Goal: Information Seeking & Learning: Learn about a topic

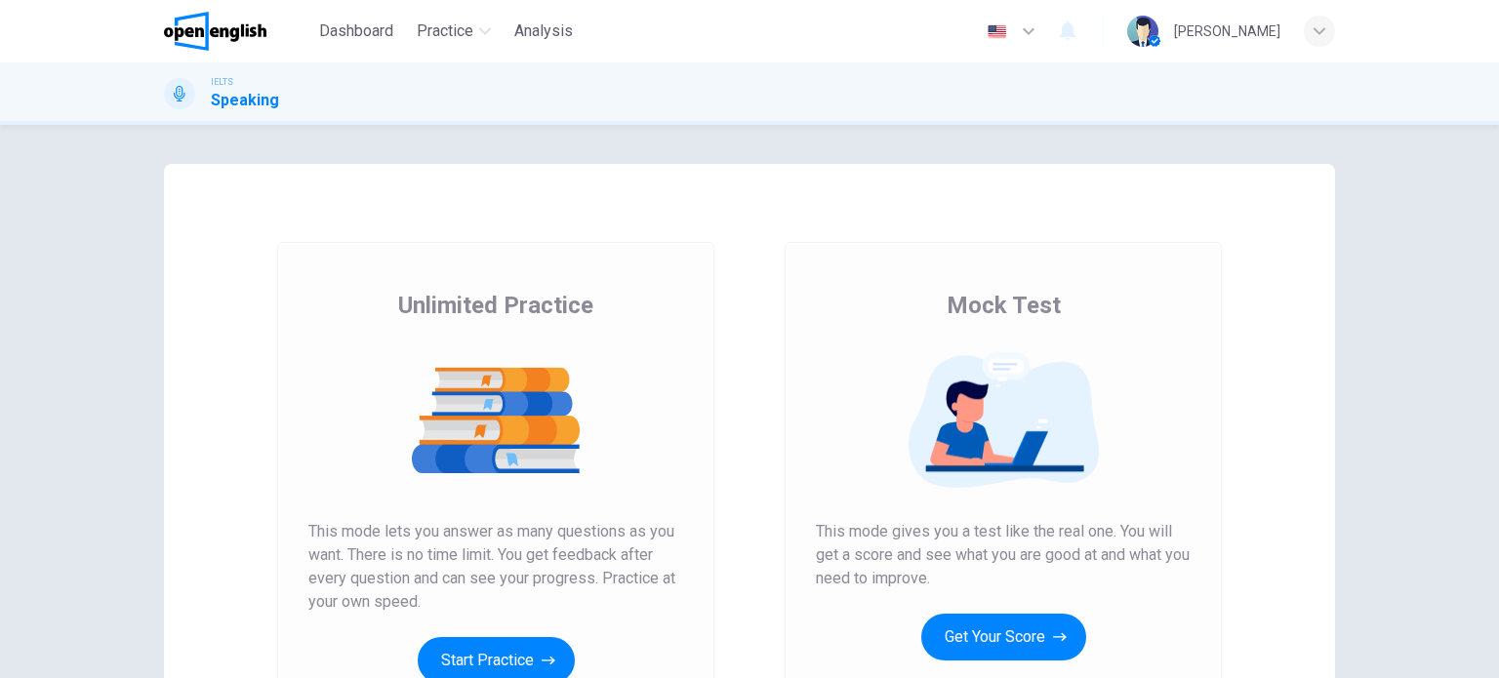
click at [676, 185] on div "Unlimited Practice Mock Test Unlimited Practice This mode lets you answer as ma…" at bounding box center [749, 503] width 1171 height 678
click at [471, 652] on button "Start Practice" at bounding box center [496, 660] width 157 height 47
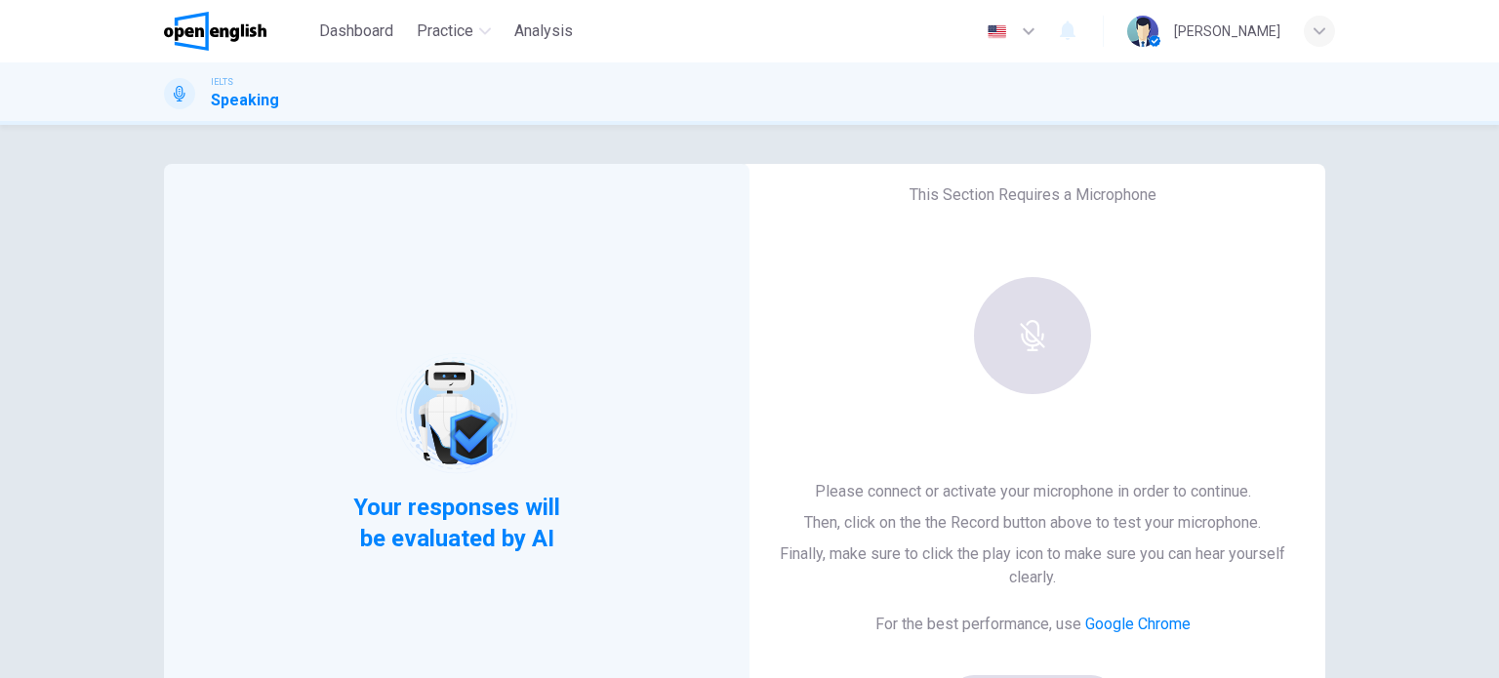
click at [523, 335] on div "Your responses will be evaluated by AI" at bounding box center [457, 453] width 586 height 578
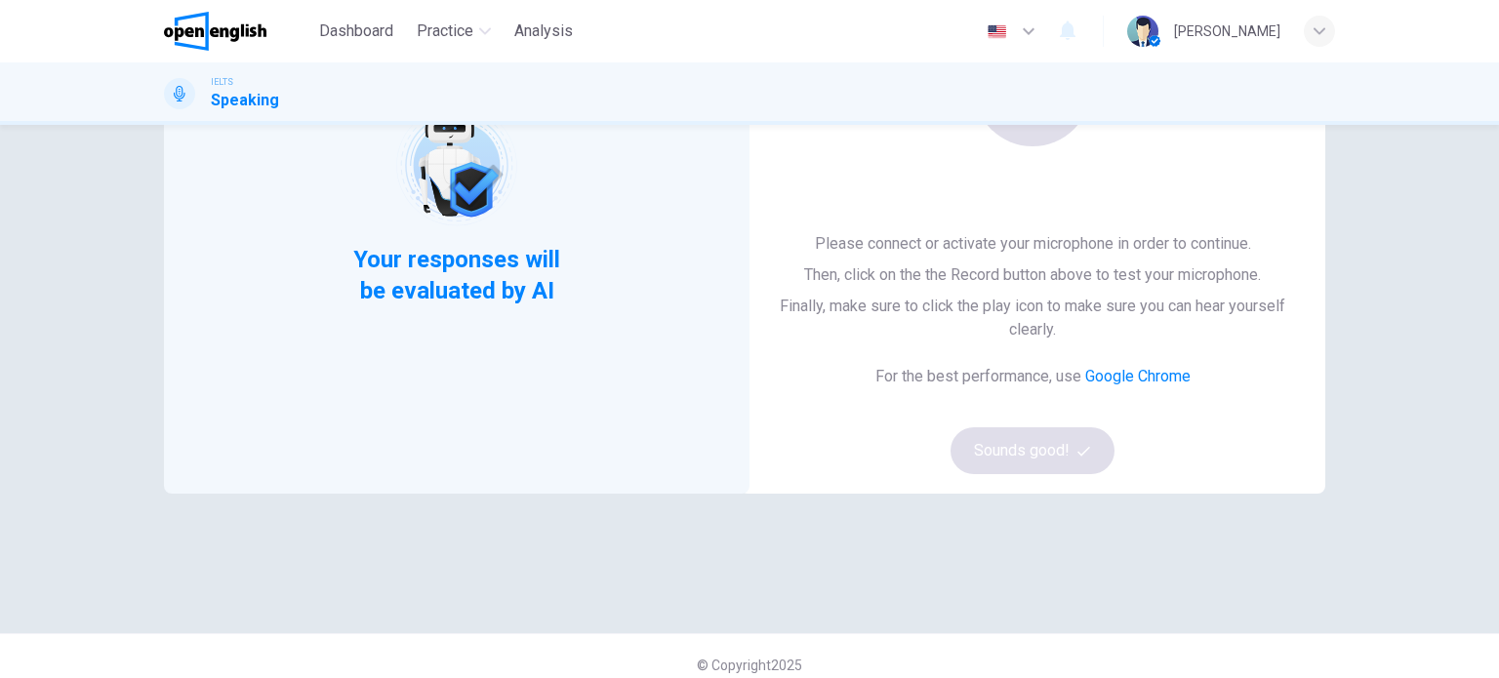
scroll to position [266, 0]
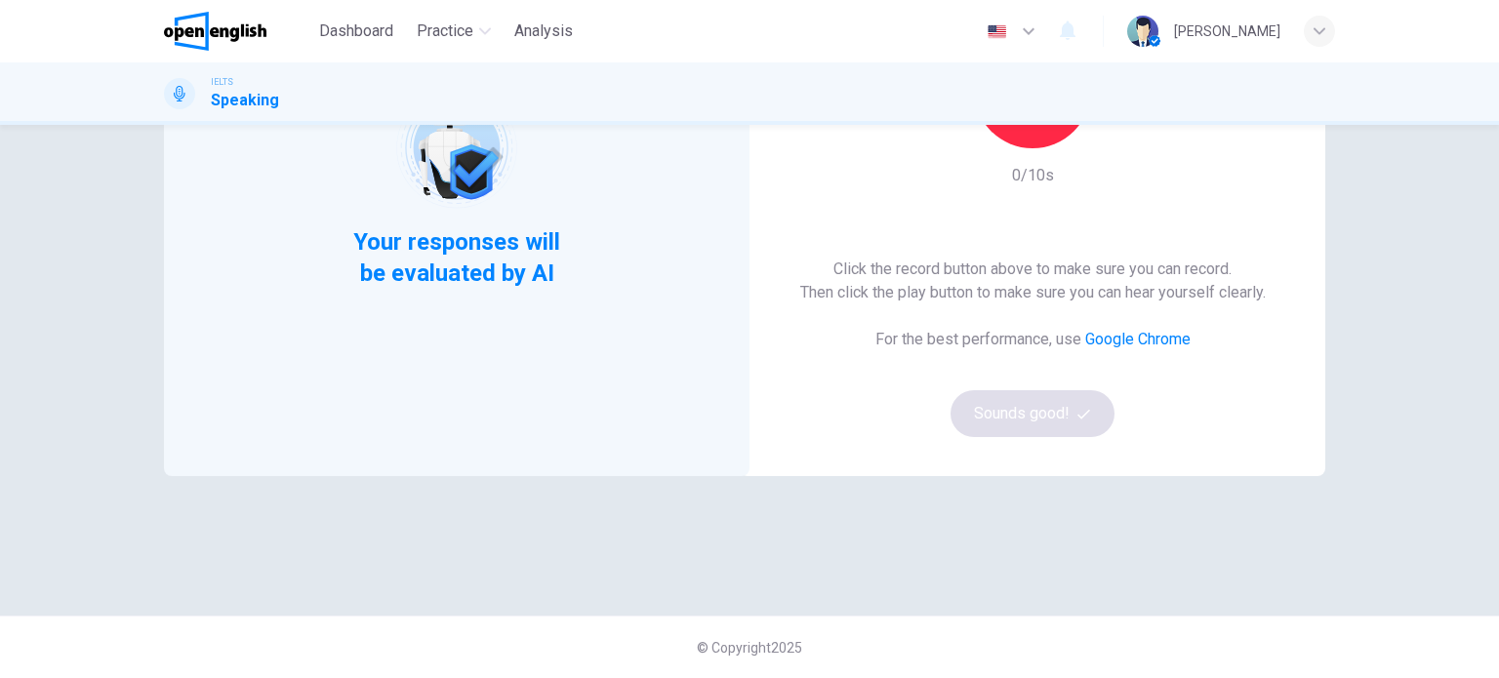
click at [843, 410] on div "Click the record button above to make sure you can record. Then click the play …" at bounding box center [1033, 348] width 466 height 180
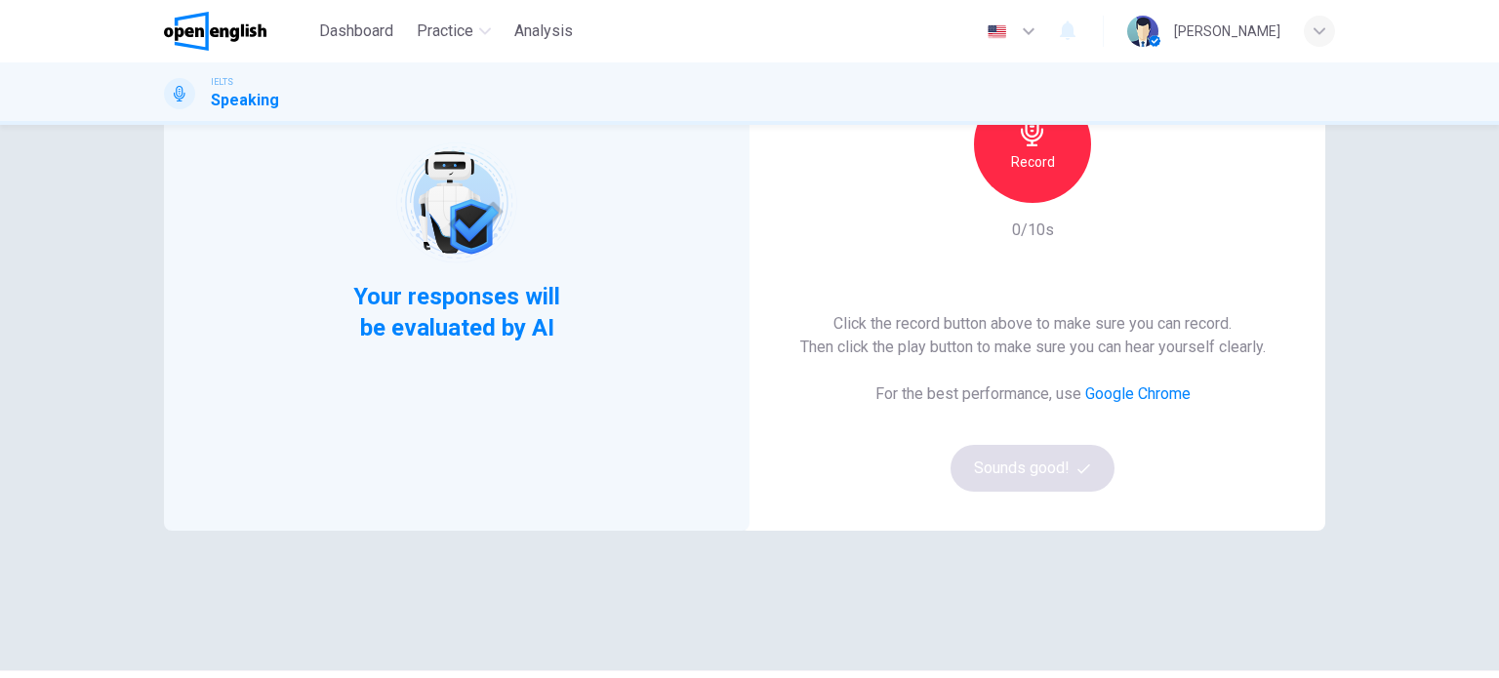
scroll to position [0, 0]
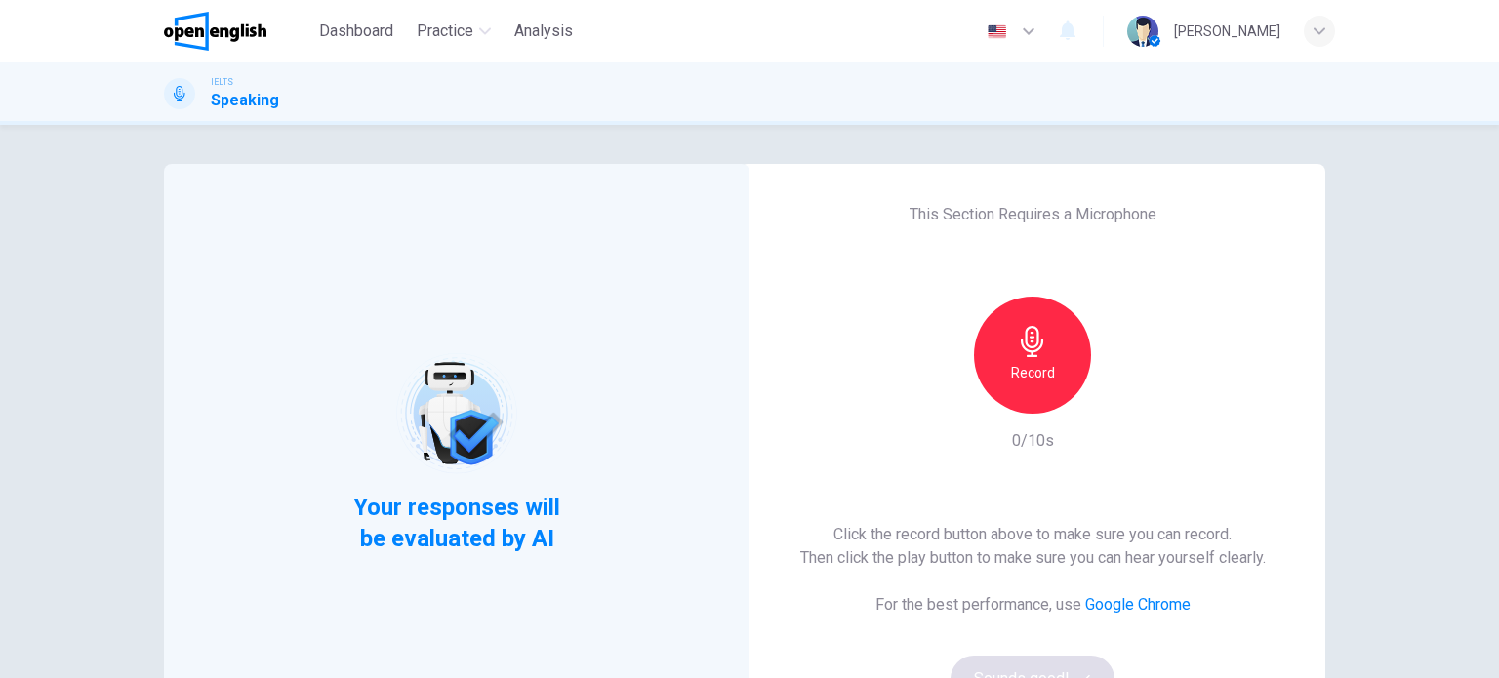
click at [1201, 352] on div "This Section Requires a Microphone Record 0/10s Click the record button above t…" at bounding box center [1033, 453] width 586 height 578
click at [1032, 345] on icon "button" at bounding box center [1032, 341] width 22 height 31
click at [1115, 406] on icon "button" at bounding box center [1123, 399] width 20 height 20
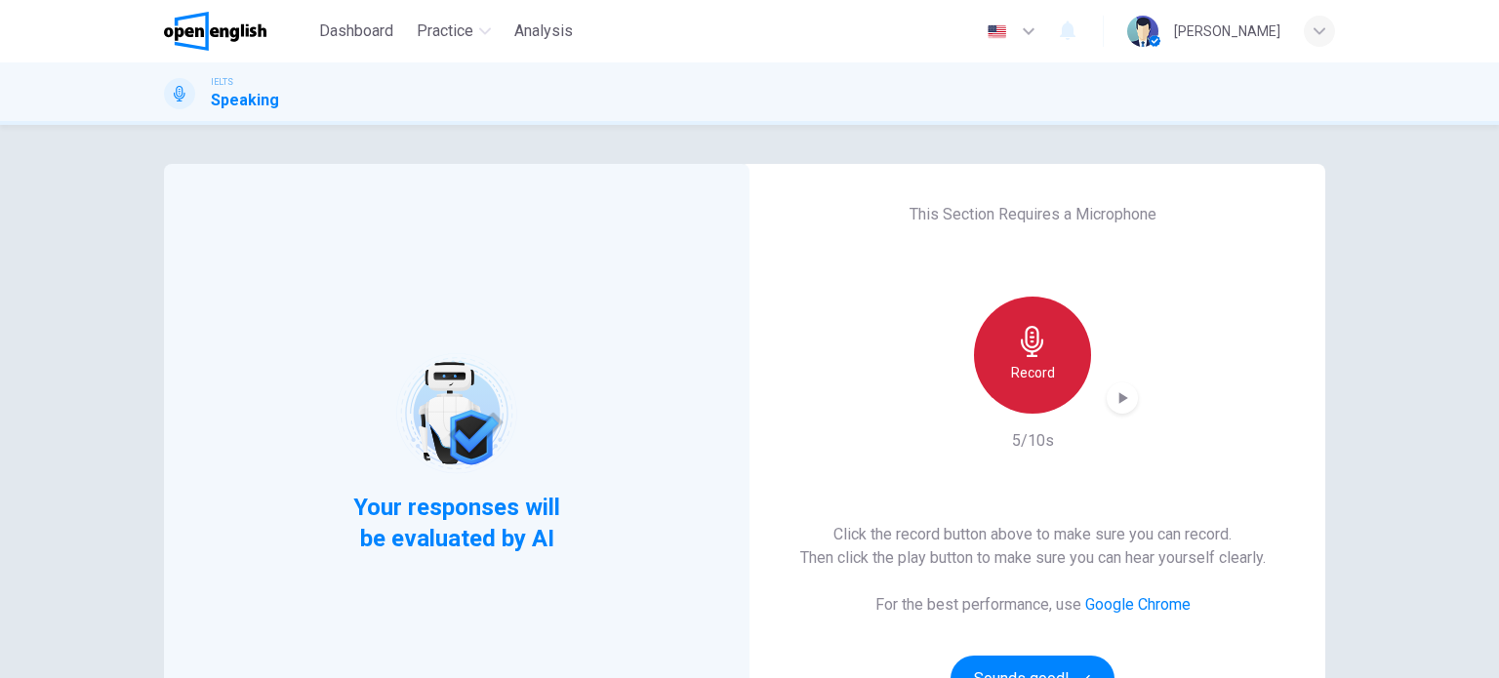
click at [1032, 320] on div "Record" at bounding box center [1032, 355] width 117 height 117
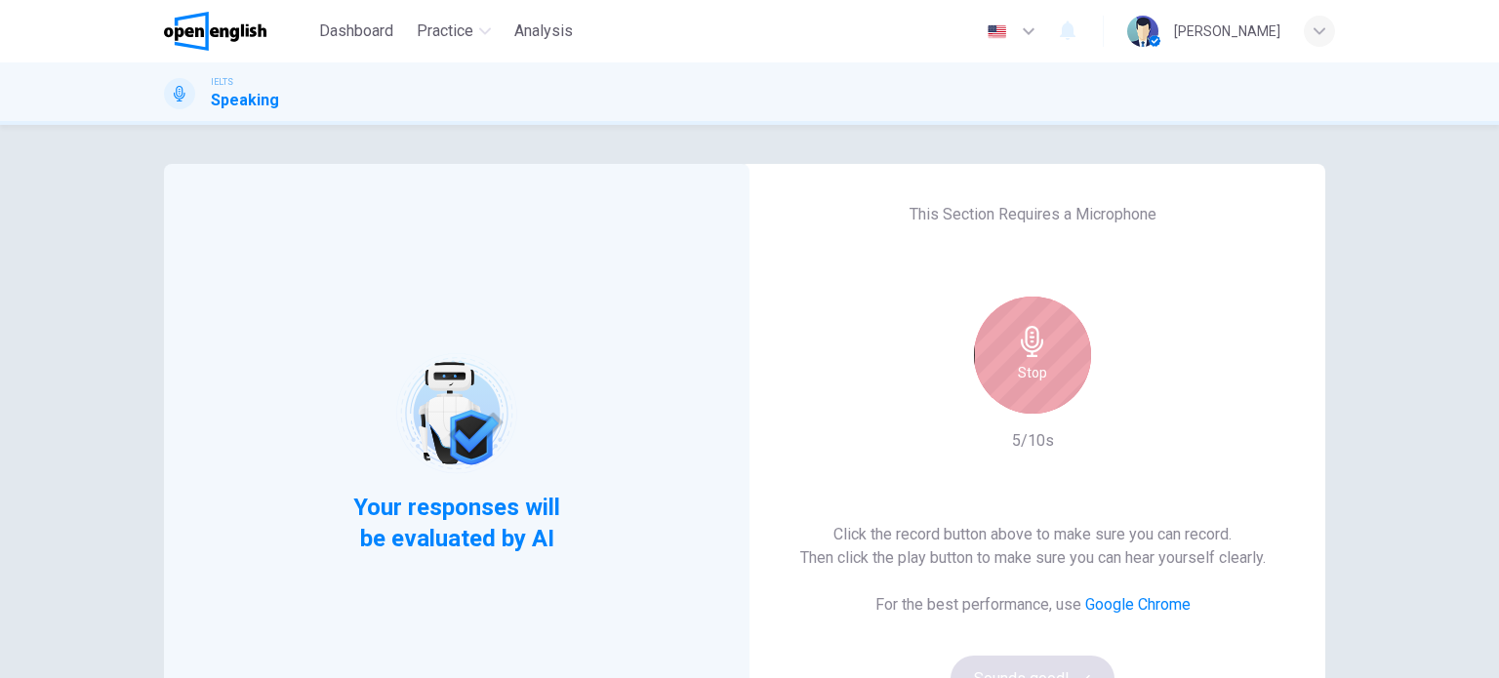
click at [1033, 340] on icon "button" at bounding box center [1032, 341] width 22 height 31
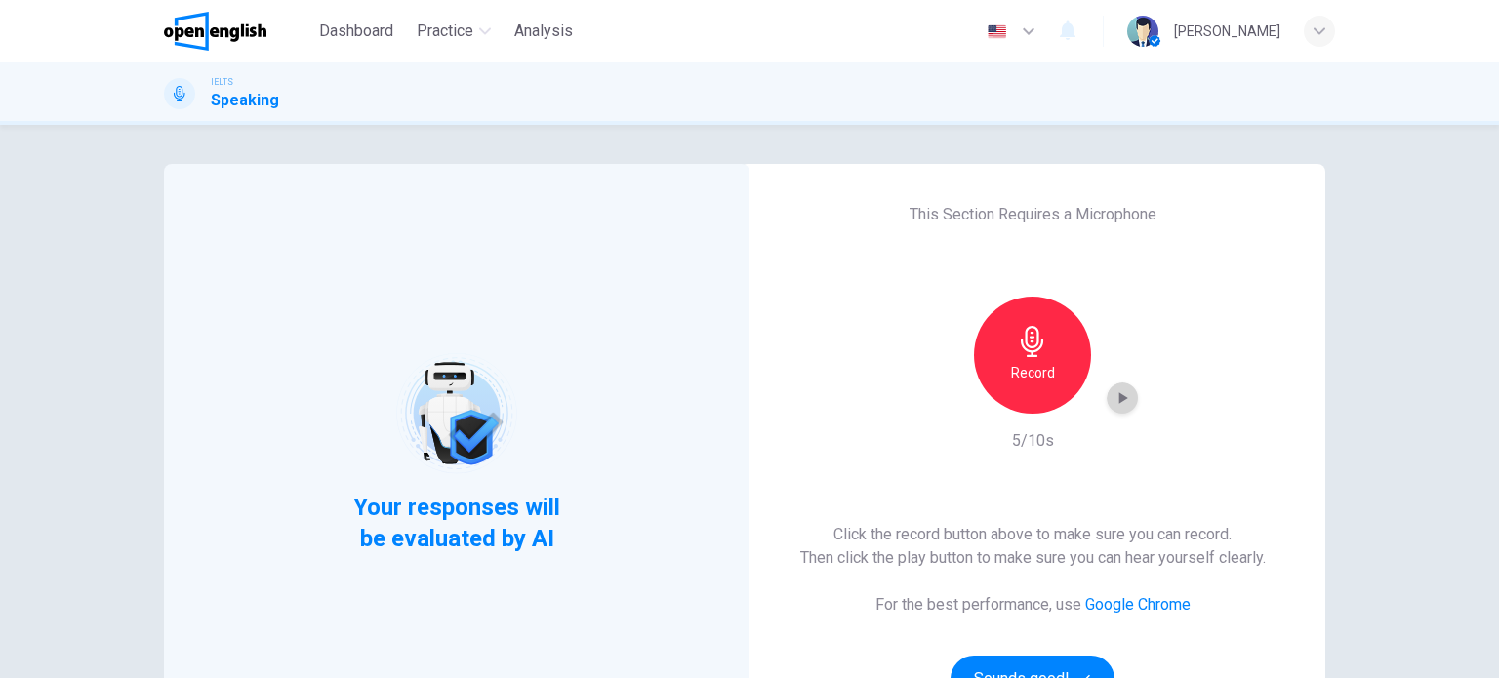
click at [1119, 394] on icon "button" at bounding box center [1123, 399] width 20 height 20
click at [1095, 427] on div "Record 5/10s" at bounding box center [1032, 375] width 211 height 156
click at [617, 305] on div "Your responses will be evaluated by AI" at bounding box center [457, 453] width 586 height 578
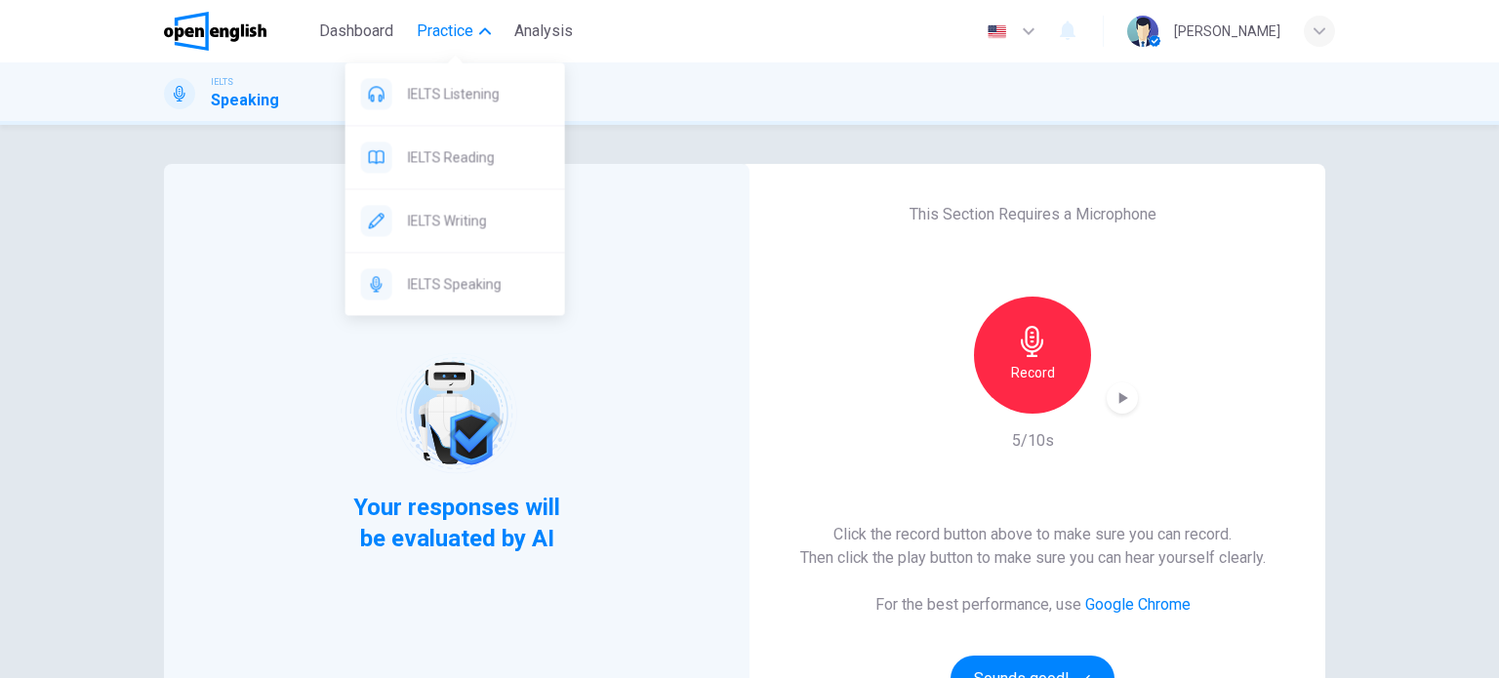
click at [453, 29] on span "Practice" at bounding box center [445, 31] width 57 height 23
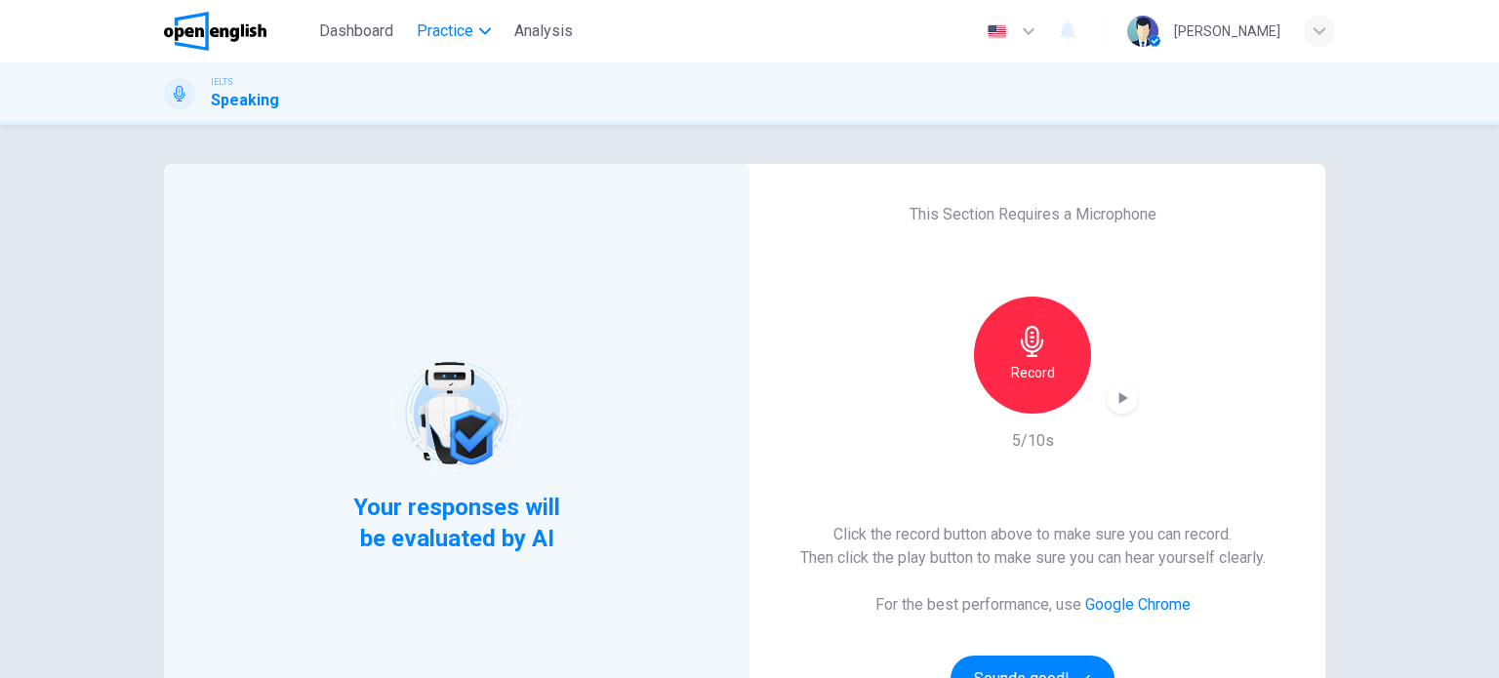
click at [453, 29] on span "Practice" at bounding box center [445, 31] width 57 height 23
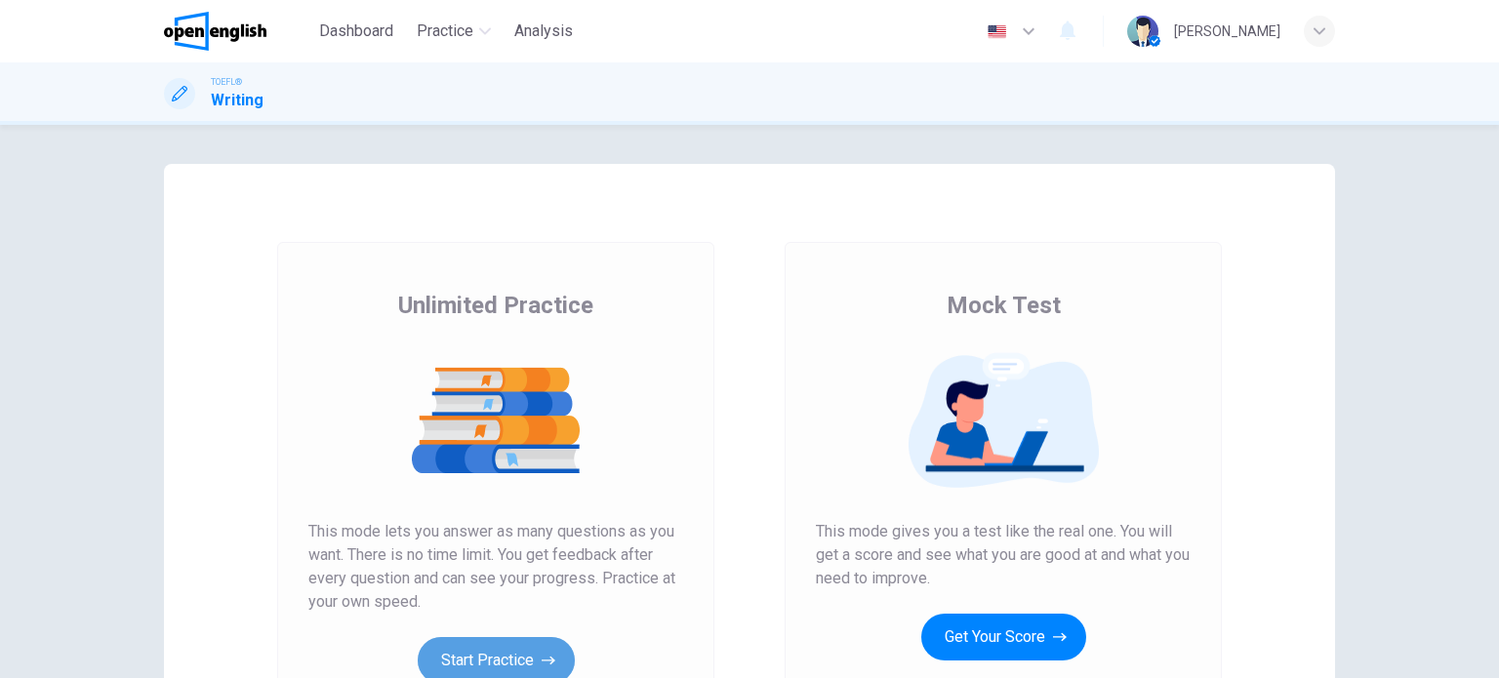
click at [450, 639] on button "Start Practice" at bounding box center [496, 660] width 157 height 47
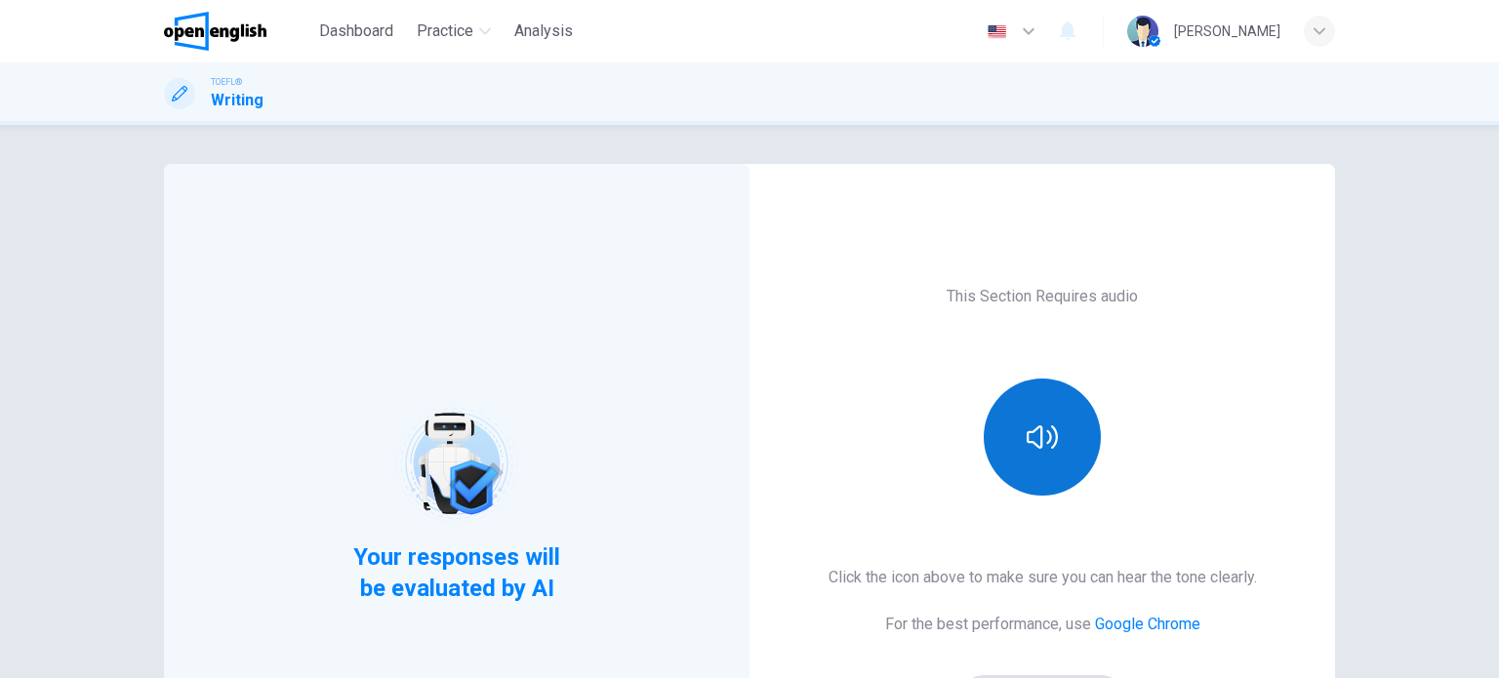
click at [1021, 482] on button "button" at bounding box center [1042, 437] width 117 height 117
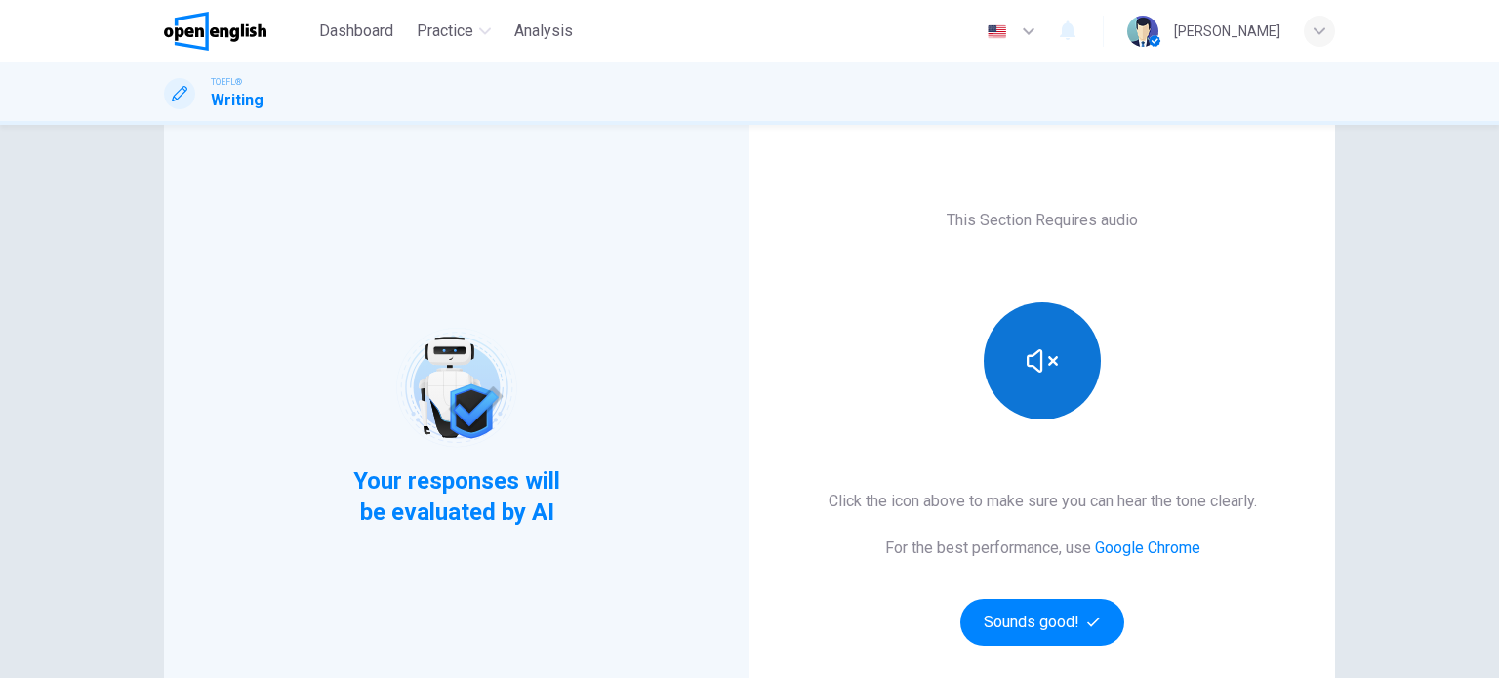
scroll to position [117, 0]
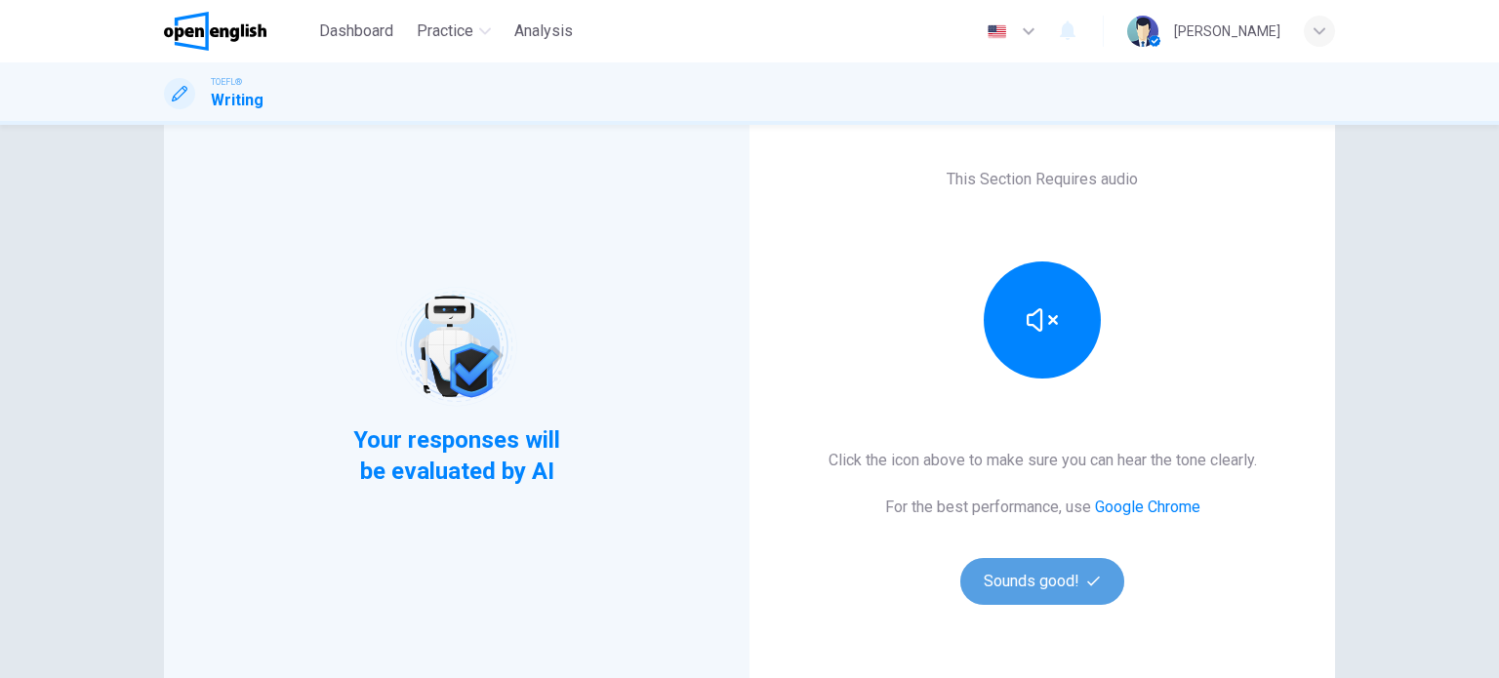
click at [1023, 576] on button "Sounds good!" at bounding box center [1043, 581] width 164 height 47
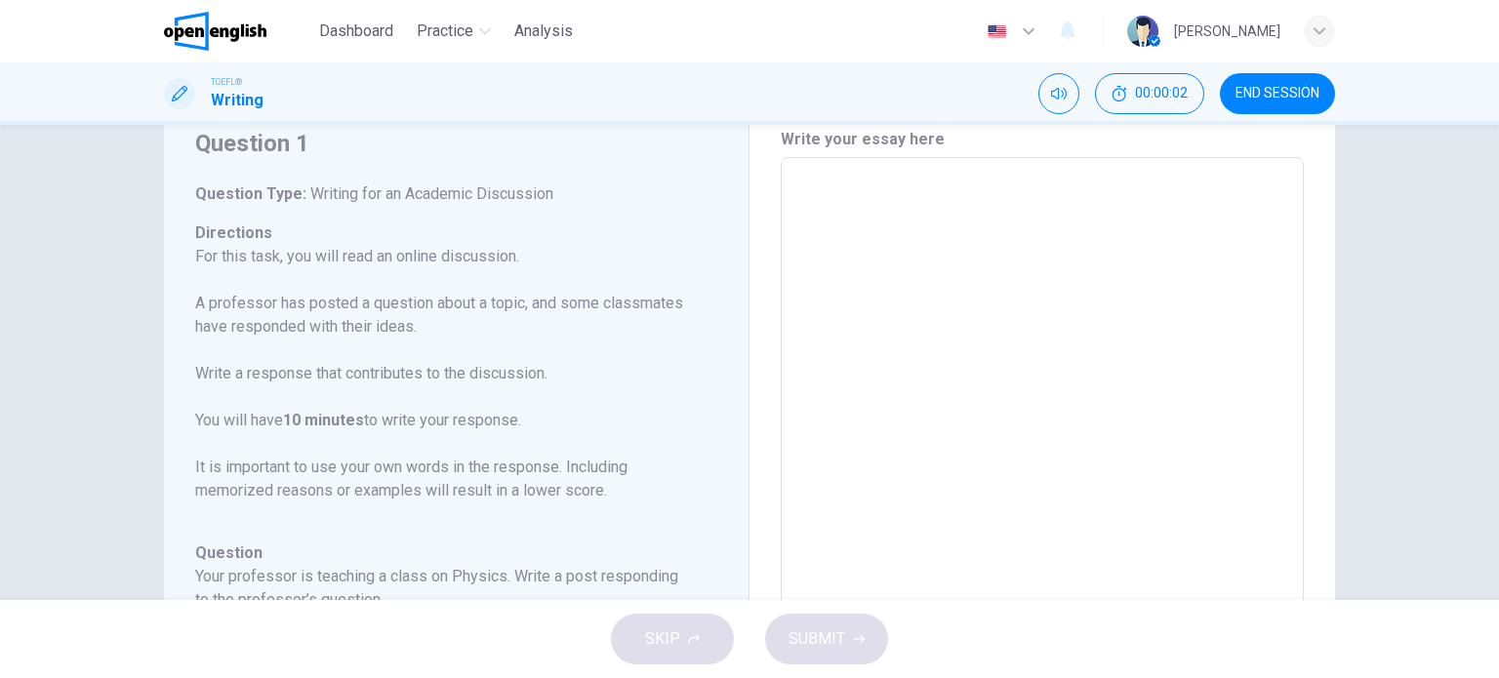
scroll to position [39, 0]
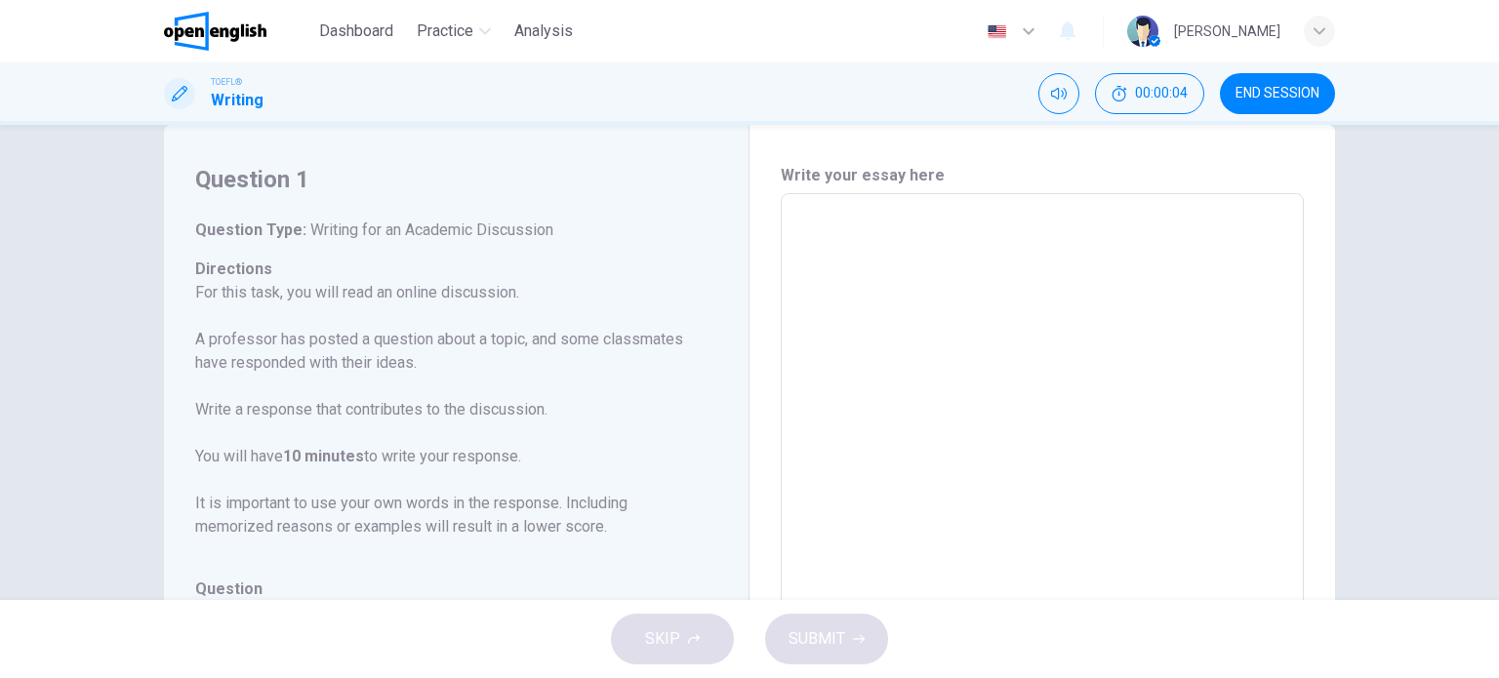
click at [1033, 408] on textarea at bounding box center [1043, 520] width 496 height 620
click at [1036, 401] on textarea "To enrich screen reader interactions, please activate Accessibility in Grammarl…" at bounding box center [1043, 520] width 496 height 620
click at [374, 534] on p "For this task, you will read an online discussion. A professor has posted a que…" at bounding box center [444, 410] width 499 height 258
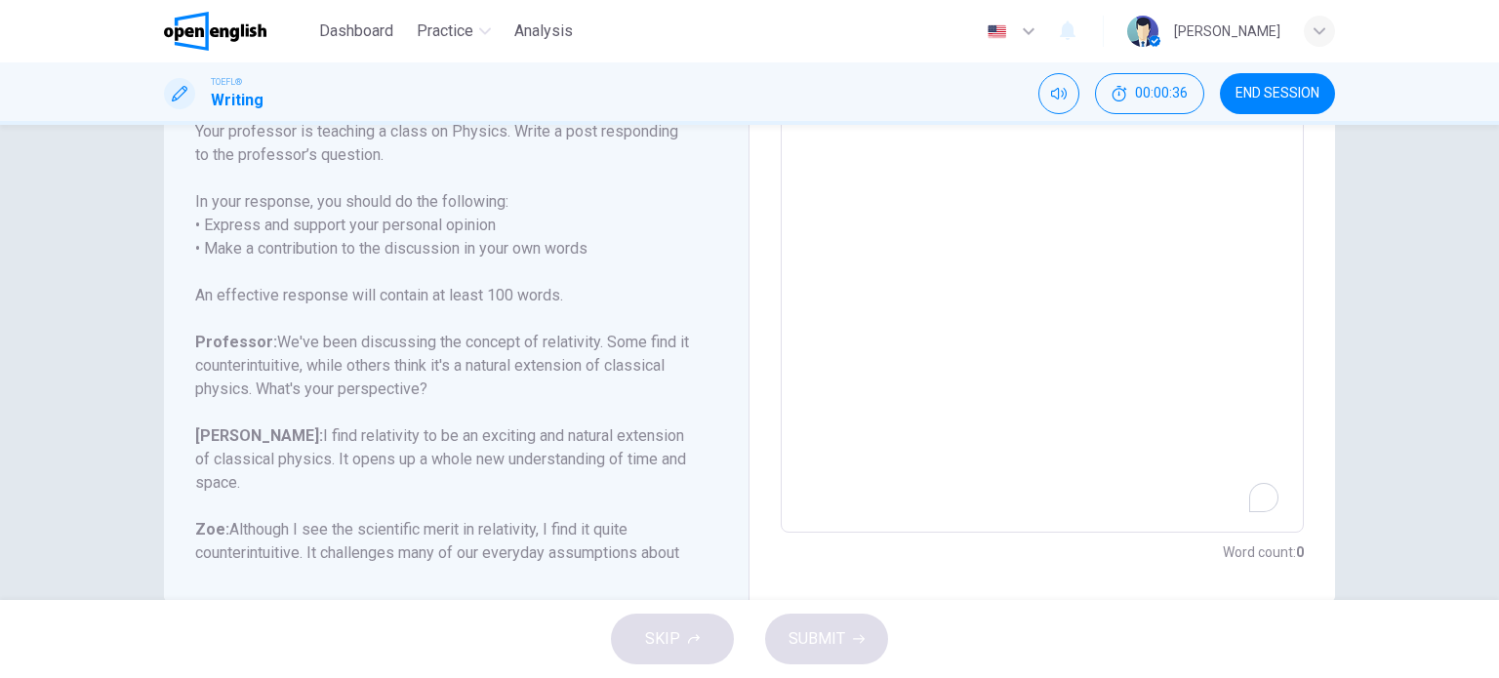
scroll to position [393, 0]
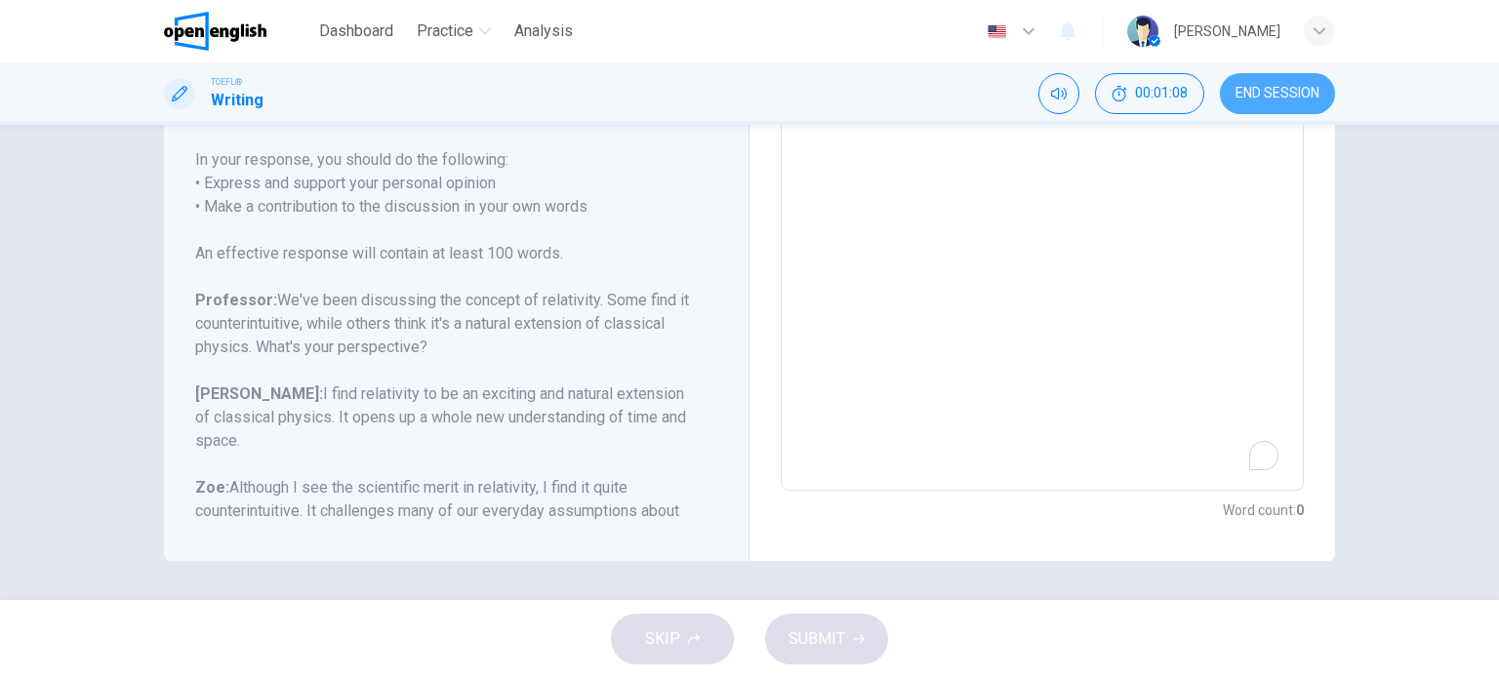
click at [1258, 86] on span "END SESSION" at bounding box center [1278, 94] width 84 height 16
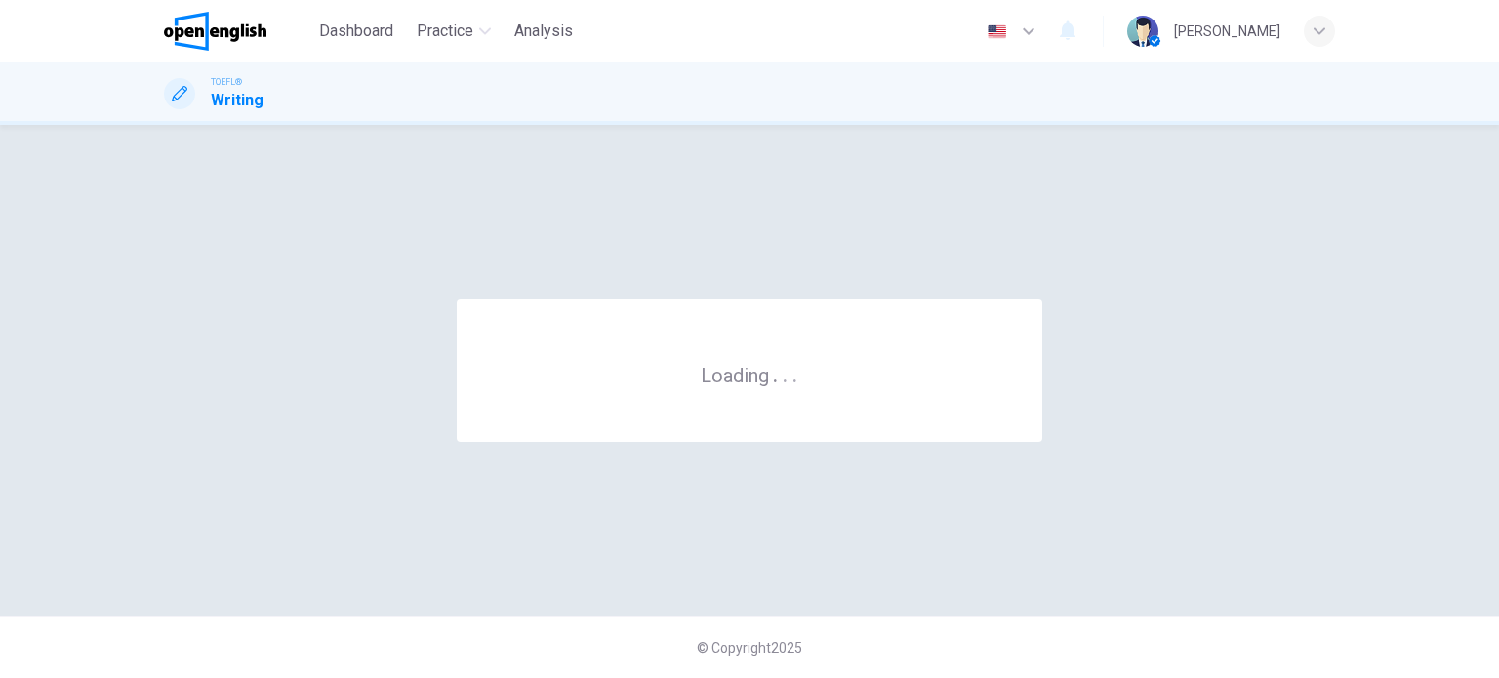
scroll to position [0, 0]
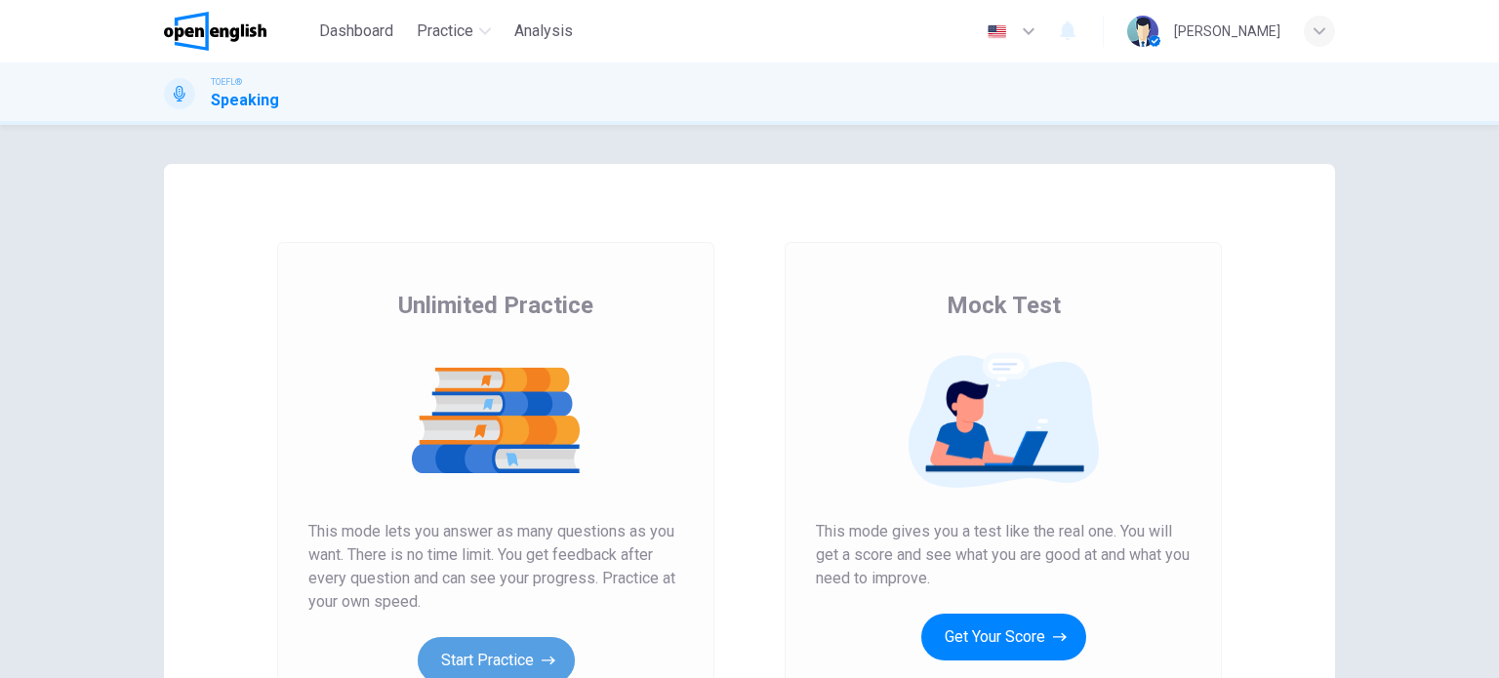
click at [544, 657] on icon "button" at bounding box center [549, 661] width 14 height 20
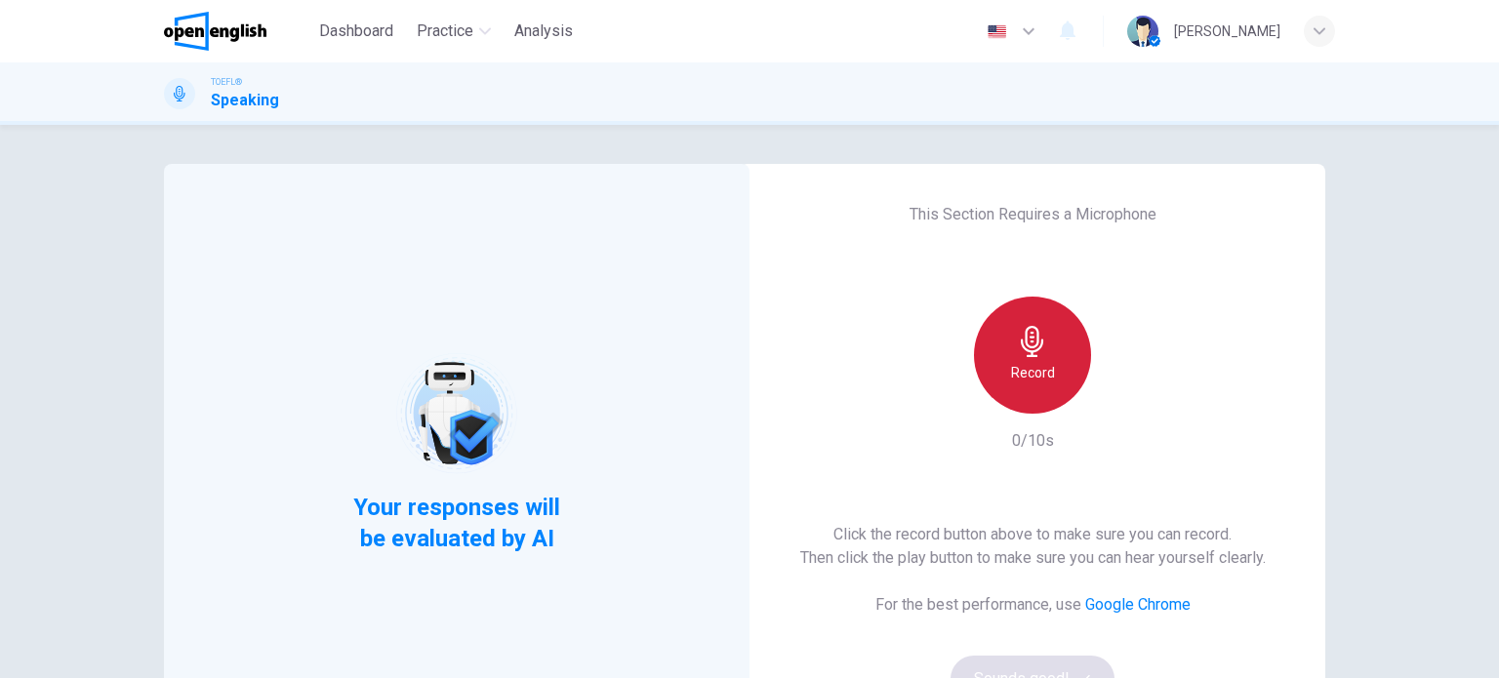
click at [1039, 336] on icon "button" at bounding box center [1032, 341] width 31 height 31
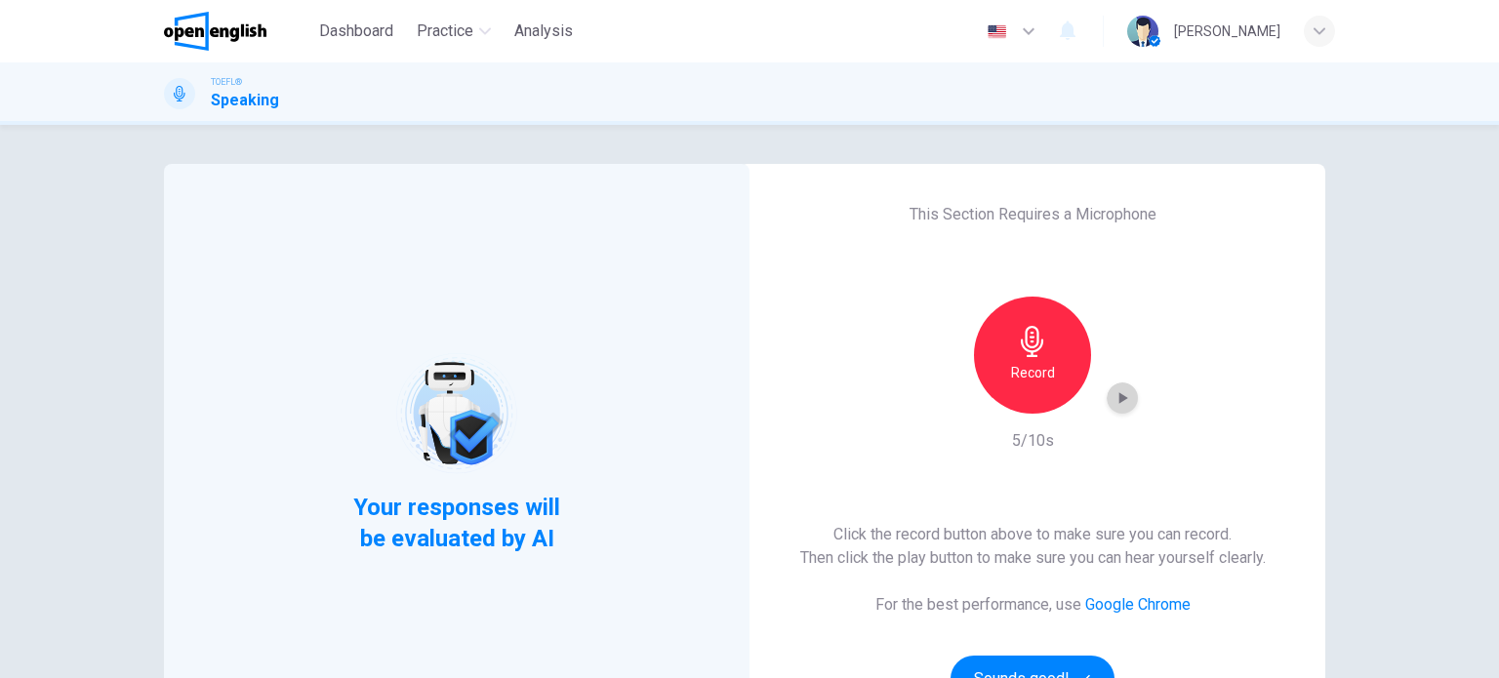
click at [1126, 393] on icon "button" at bounding box center [1123, 399] width 20 height 20
click at [1028, 377] on h6 "Record" at bounding box center [1033, 372] width 44 height 23
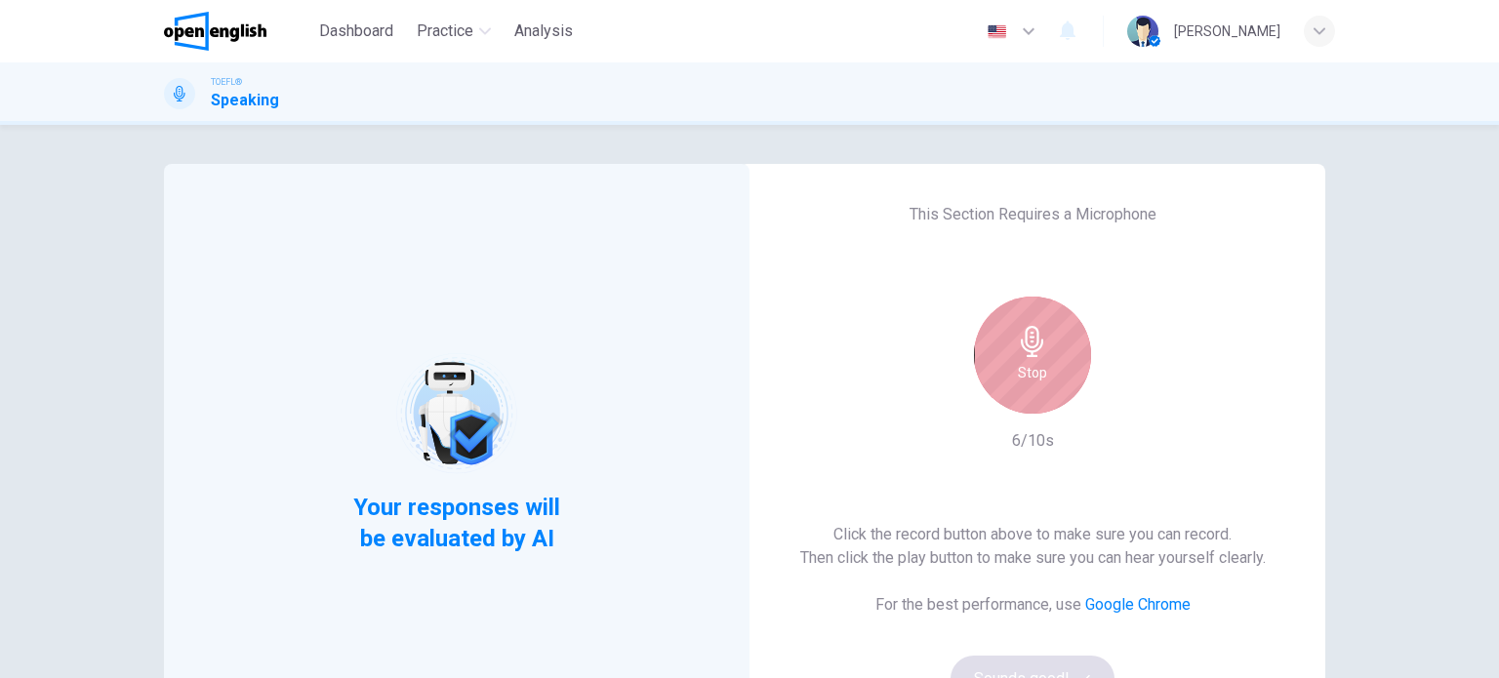
click at [1028, 377] on h6 "Stop" at bounding box center [1032, 372] width 29 height 23
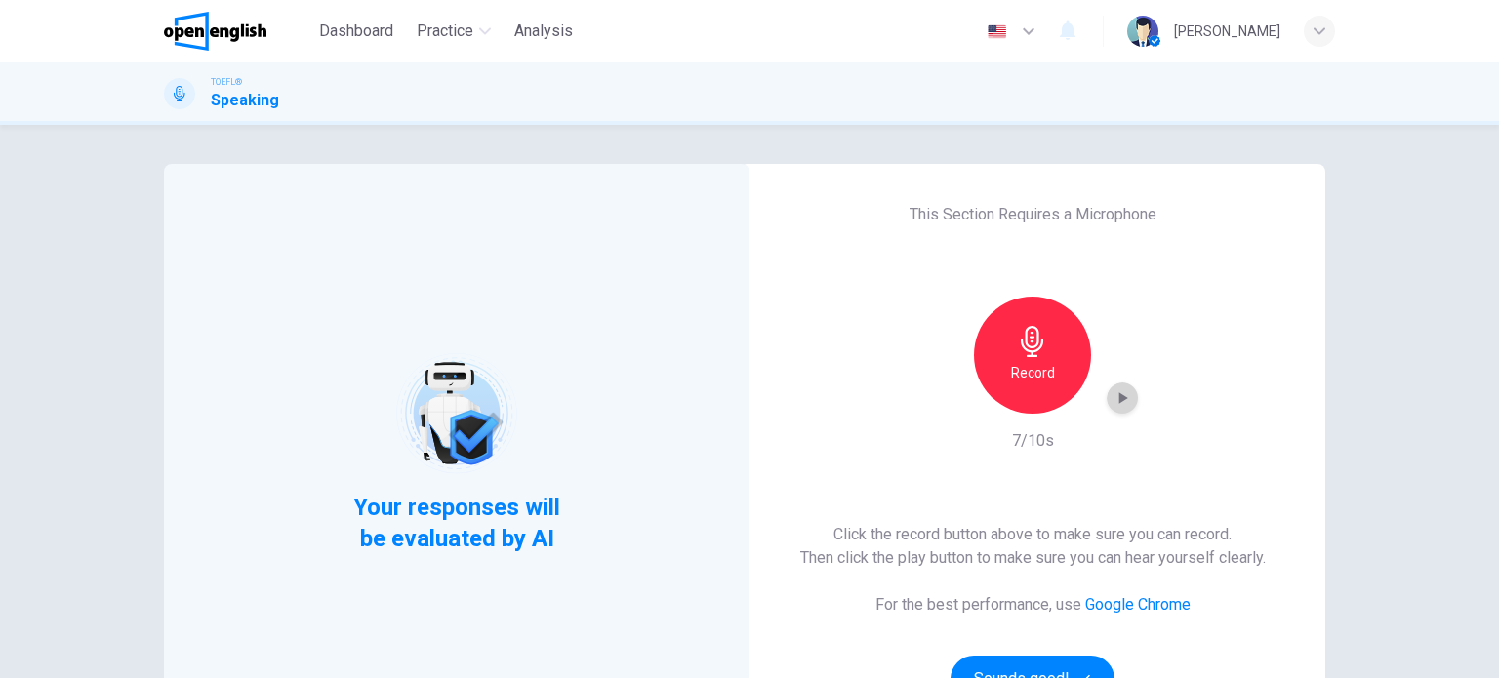
click at [1125, 409] on div "button" at bounding box center [1122, 398] width 31 height 31
click at [1046, 354] on div "Record" at bounding box center [1032, 355] width 117 height 117
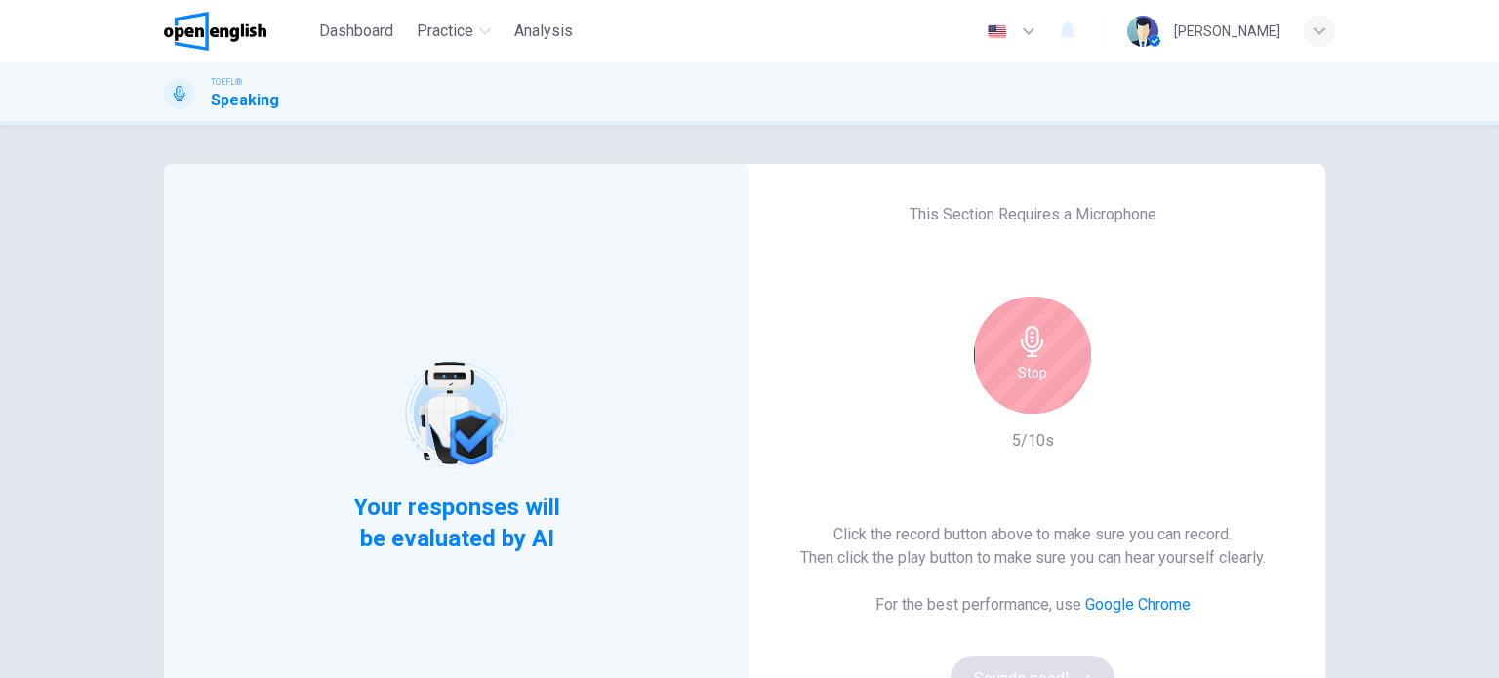
click at [1069, 324] on div "Stop" at bounding box center [1032, 355] width 117 height 117
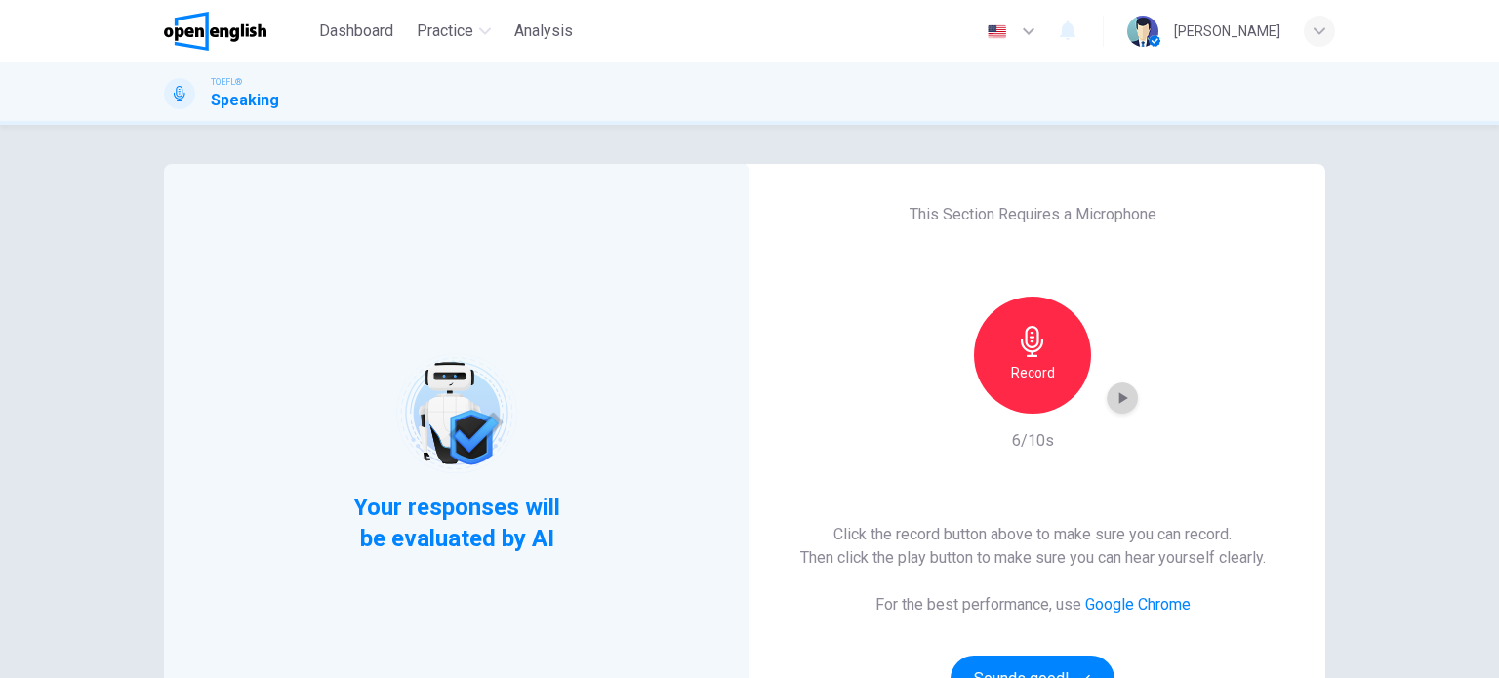
click at [1124, 402] on icon "button" at bounding box center [1123, 399] width 20 height 20
click at [1017, 495] on div "This Section Requires a Microphone Record 6/10s Click the record button above t…" at bounding box center [1033, 453] width 586 height 578
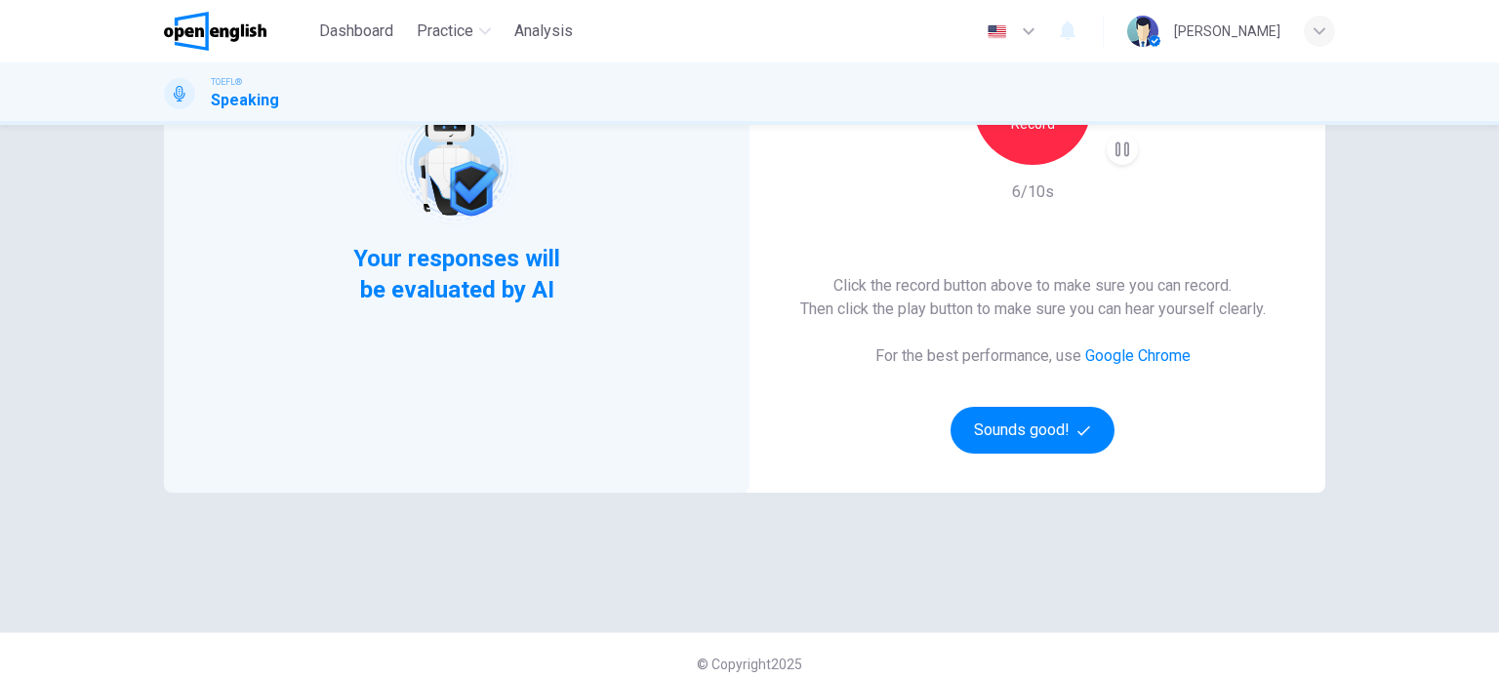
scroll to position [266, 0]
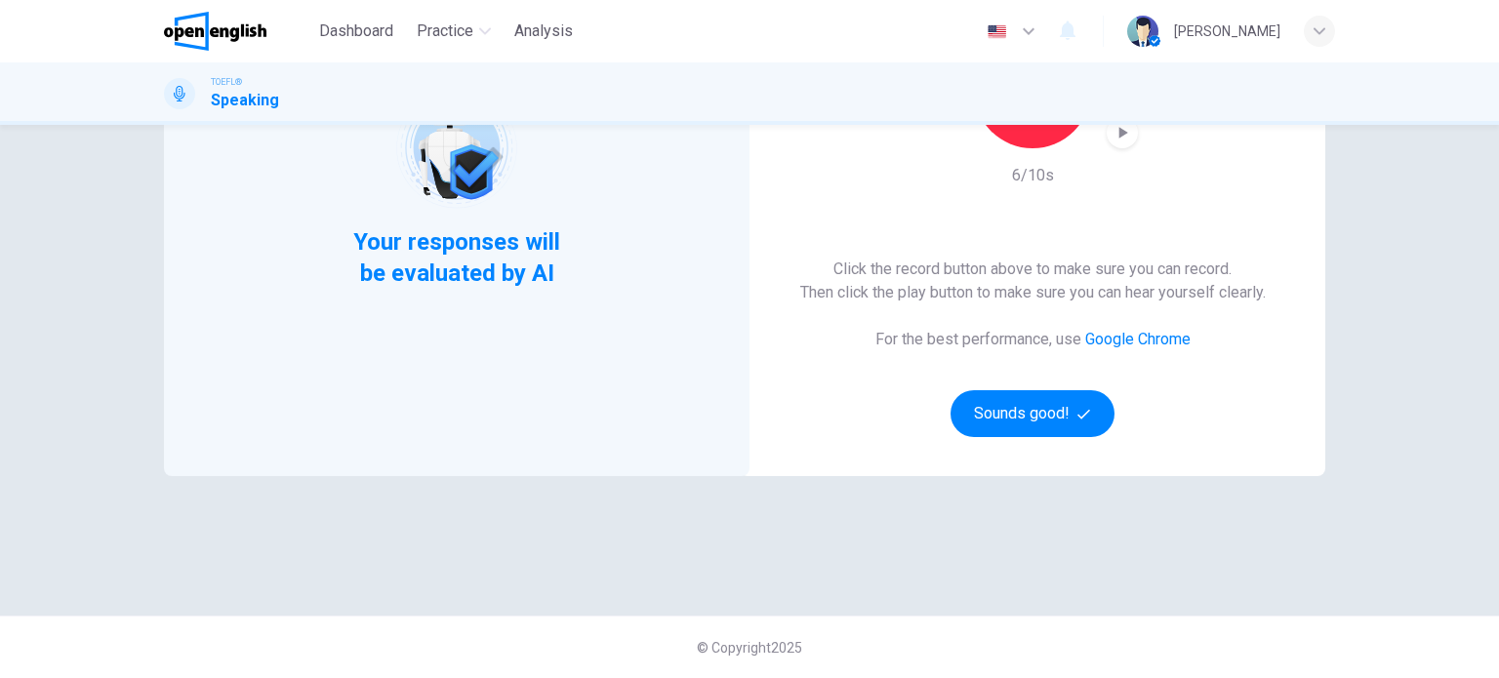
click at [1105, 339] on link "Google Chrome" at bounding box center [1137, 339] width 105 height 19
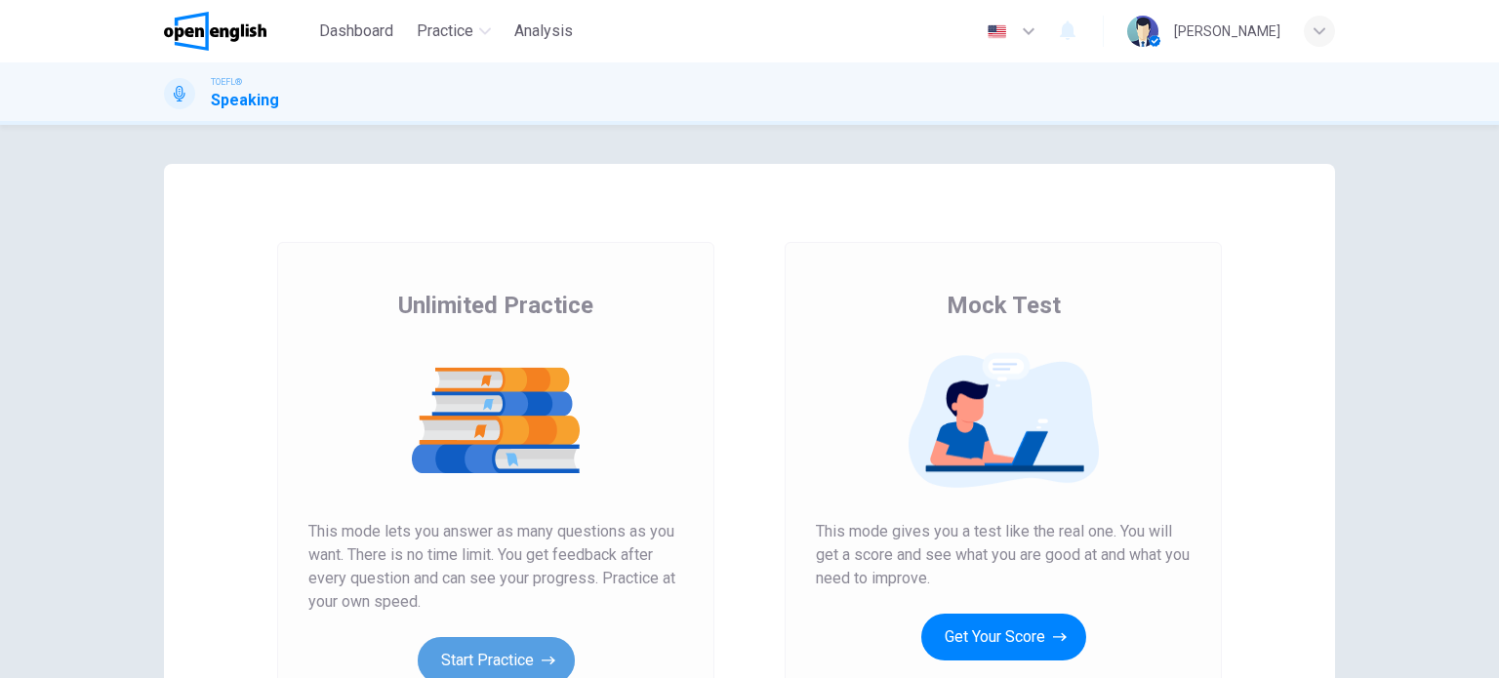
click at [436, 671] on button "Start Practice" at bounding box center [496, 660] width 157 height 47
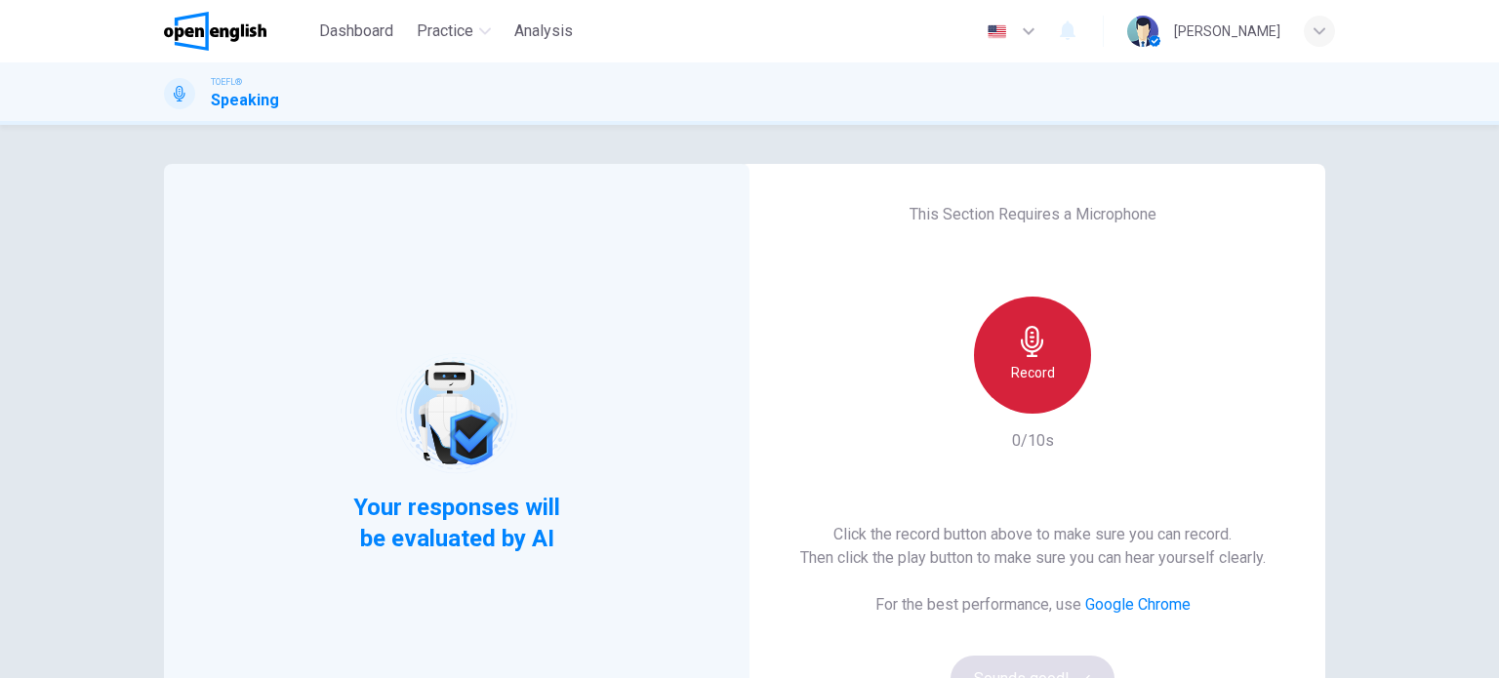
click at [1030, 358] on div "Record" at bounding box center [1032, 355] width 117 height 117
click at [1030, 358] on div "Stop" at bounding box center [1032, 355] width 117 height 117
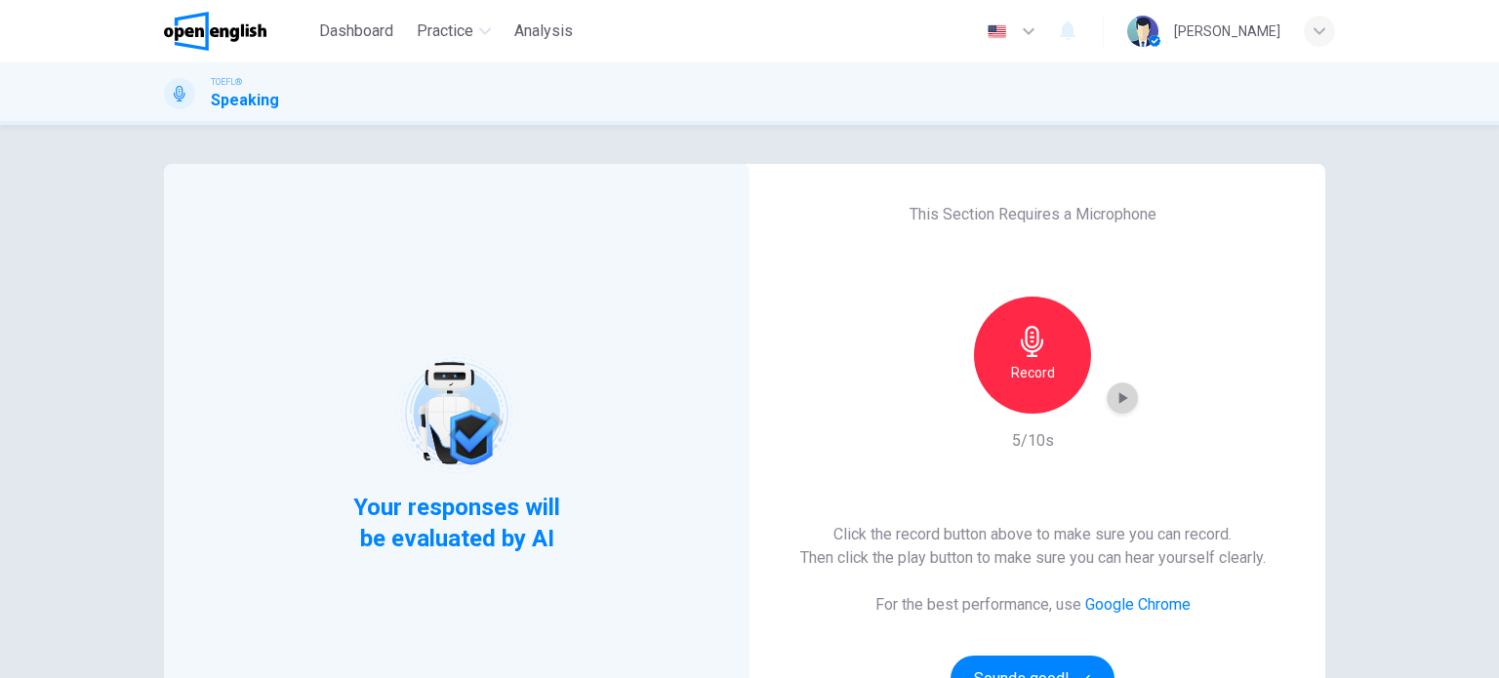
click at [1122, 403] on icon "button" at bounding box center [1123, 399] width 20 height 20
click at [1121, 405] on icon "button" at bounding box center [1123, 399] width 20 height 20
click at [962, 554] on h6 "Click the record button above to make sure you can record. Then click the play …" at bounding box center [1033, 546] width 466 height 47
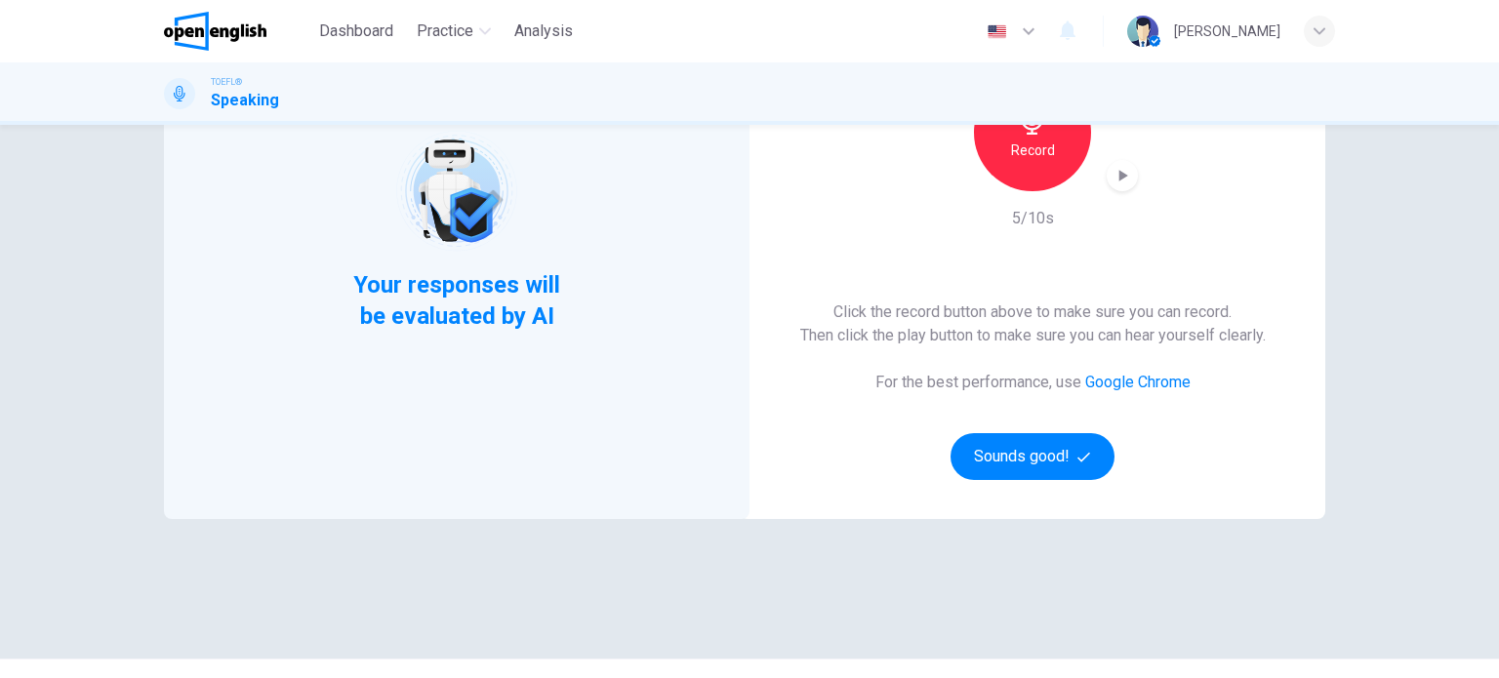
scroll to position [266, 0]
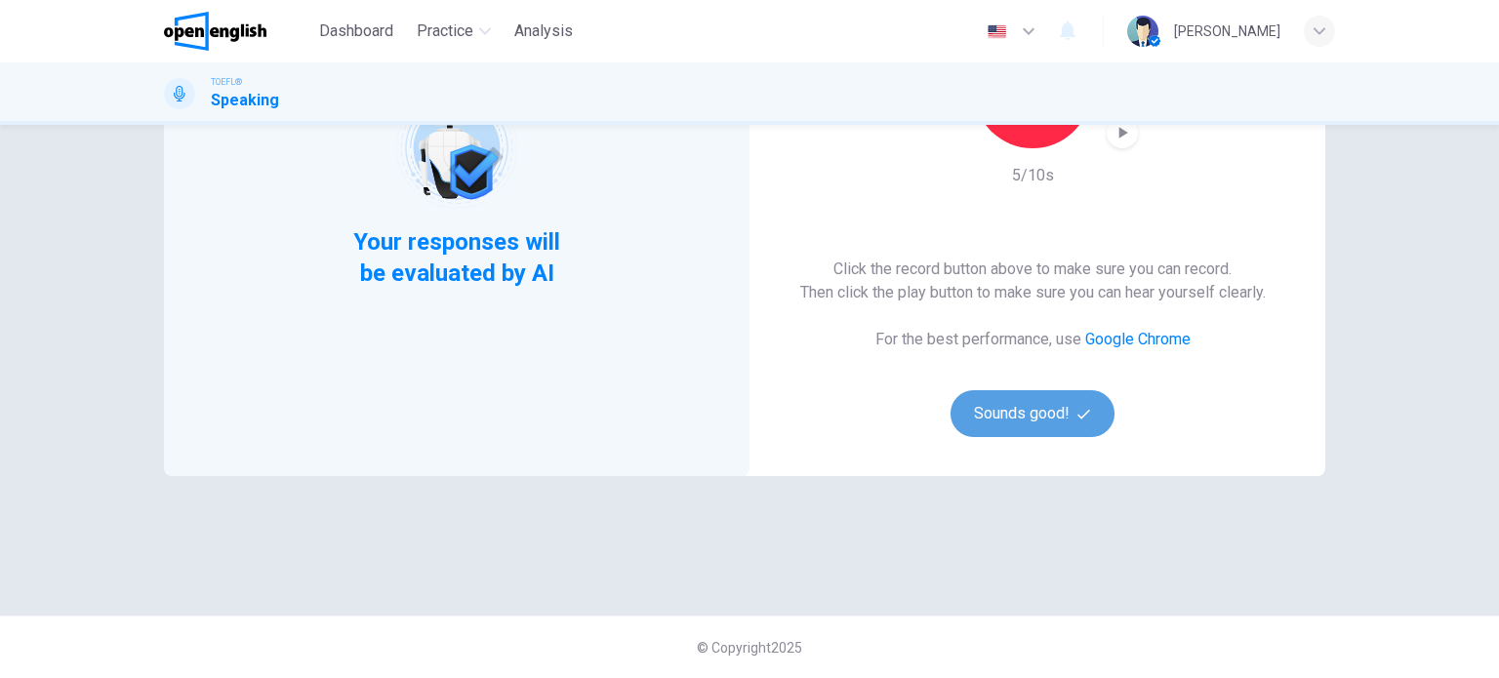
click at [1061, 394] on button "Sounds good!" at bounding box center [1033, 413] width 164 height 47
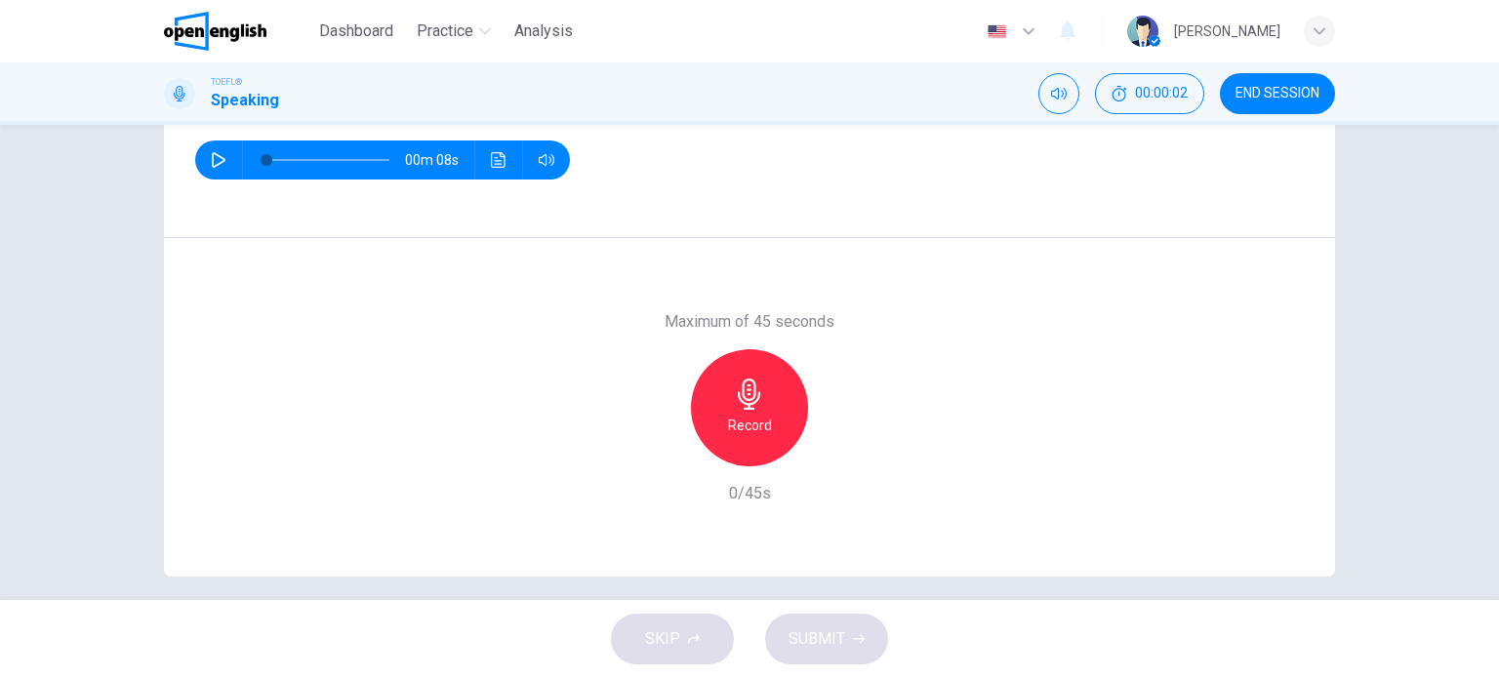
click at [211, 155] on icon "button" at bounding box center [219, 160] width 16 height 16
click at [484, 257] on div "Maximum of 45 seconds Record 0/45s" at bounding box center [749, 407] width 1171 height 339
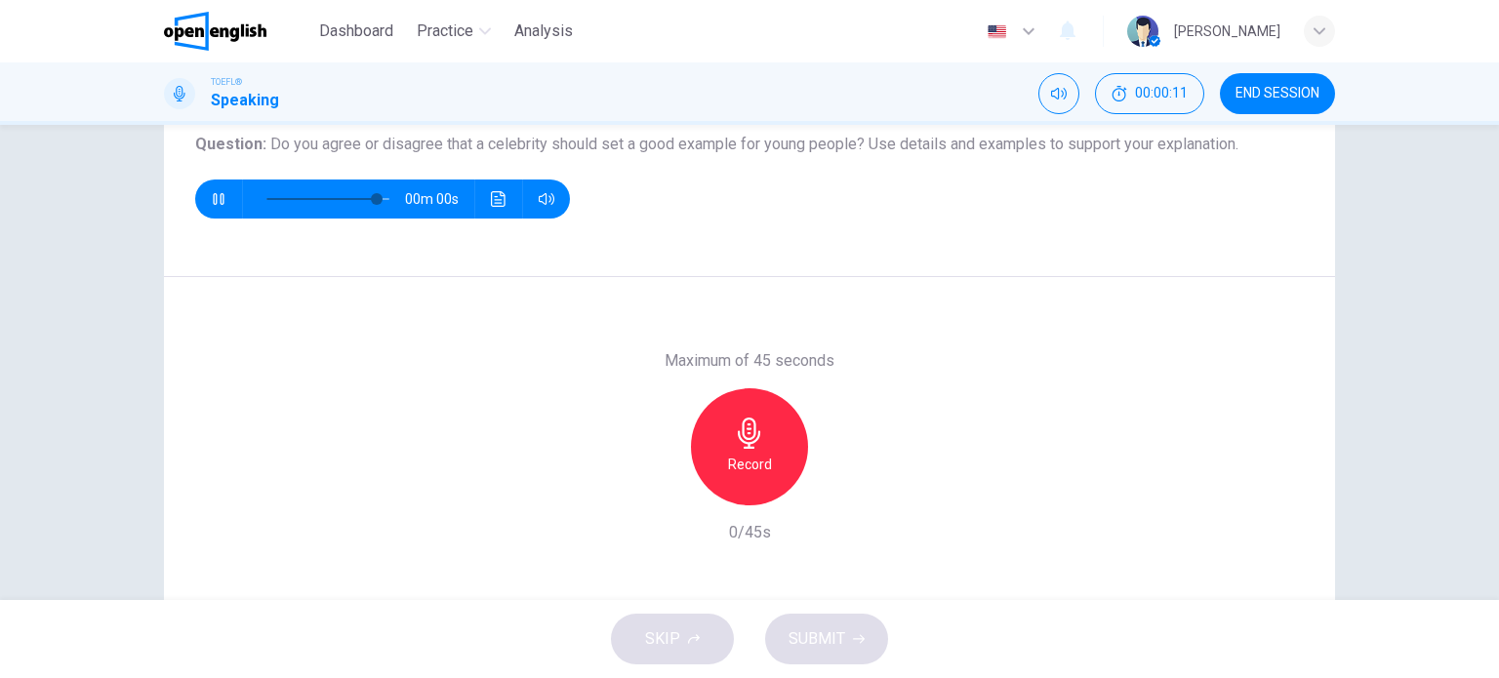
type input "*"
click at [776, 431] on div "Record" at bounding box center [749, 447] width 117 height 117
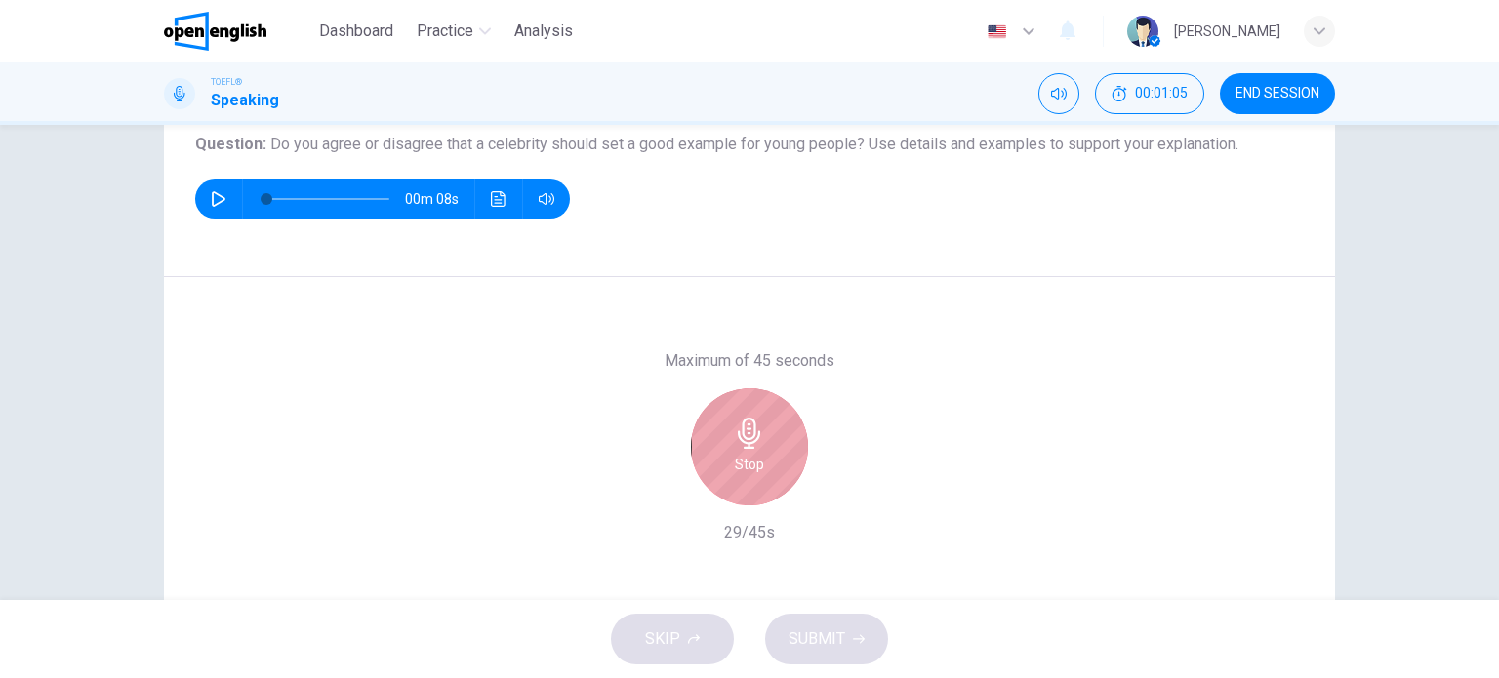
click at [749, 446] on icon "button" at bounding box center [749, 433] width 22 height 31
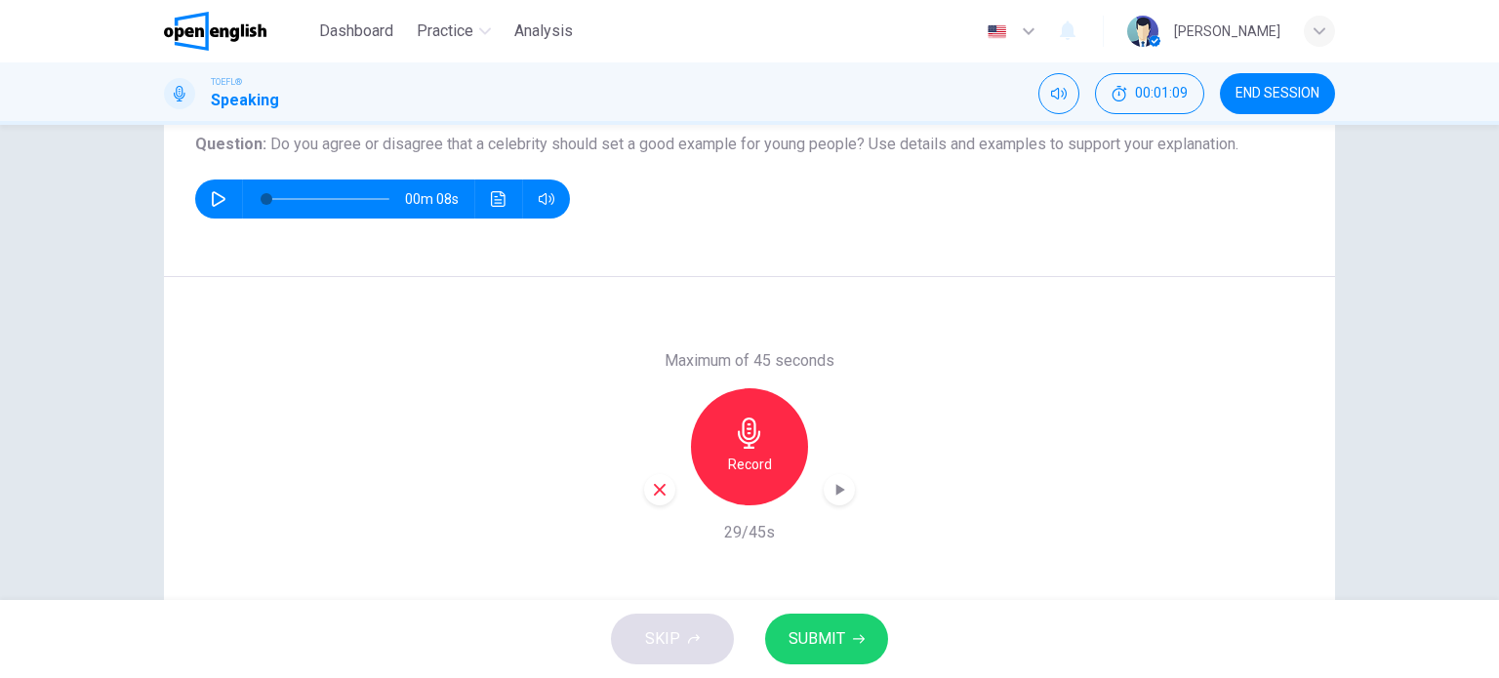
drag, startPoint x: 832, startPoint y: 507, endPoint x: 833, endPoint y: 483, distance: 23.4
click at [833, 483] on div "Maximum of 45 seconds Record 29/45s" at bounding box center [749, 446] width 211 height 195
click at [833, 483] on icon "button" at bounding box center [840, 490] width 20 height 20
click at [655, 487] on icon "button" at bounding box center [660, 490] width 12 height 12
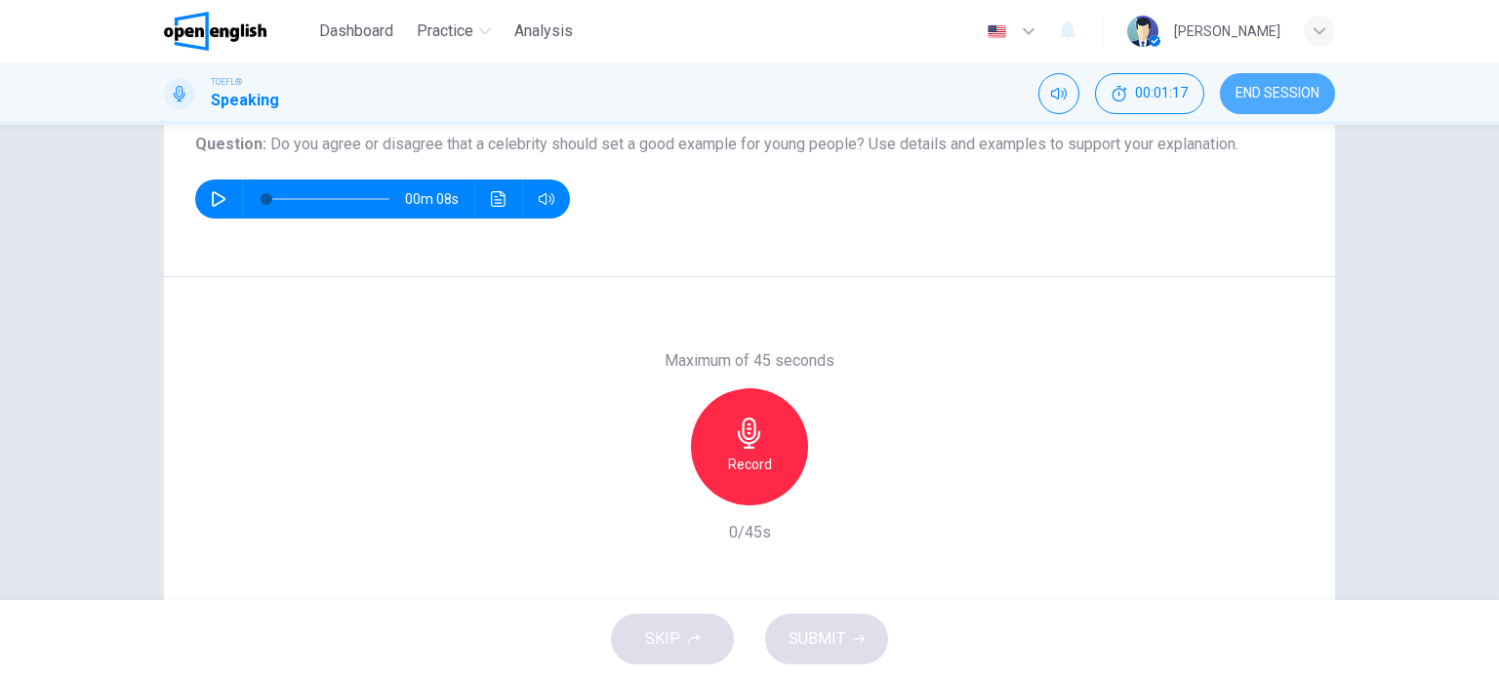
click at [1304, 77] on button "END SESSION" at bounding box center [1277, 93] width 115 height 41
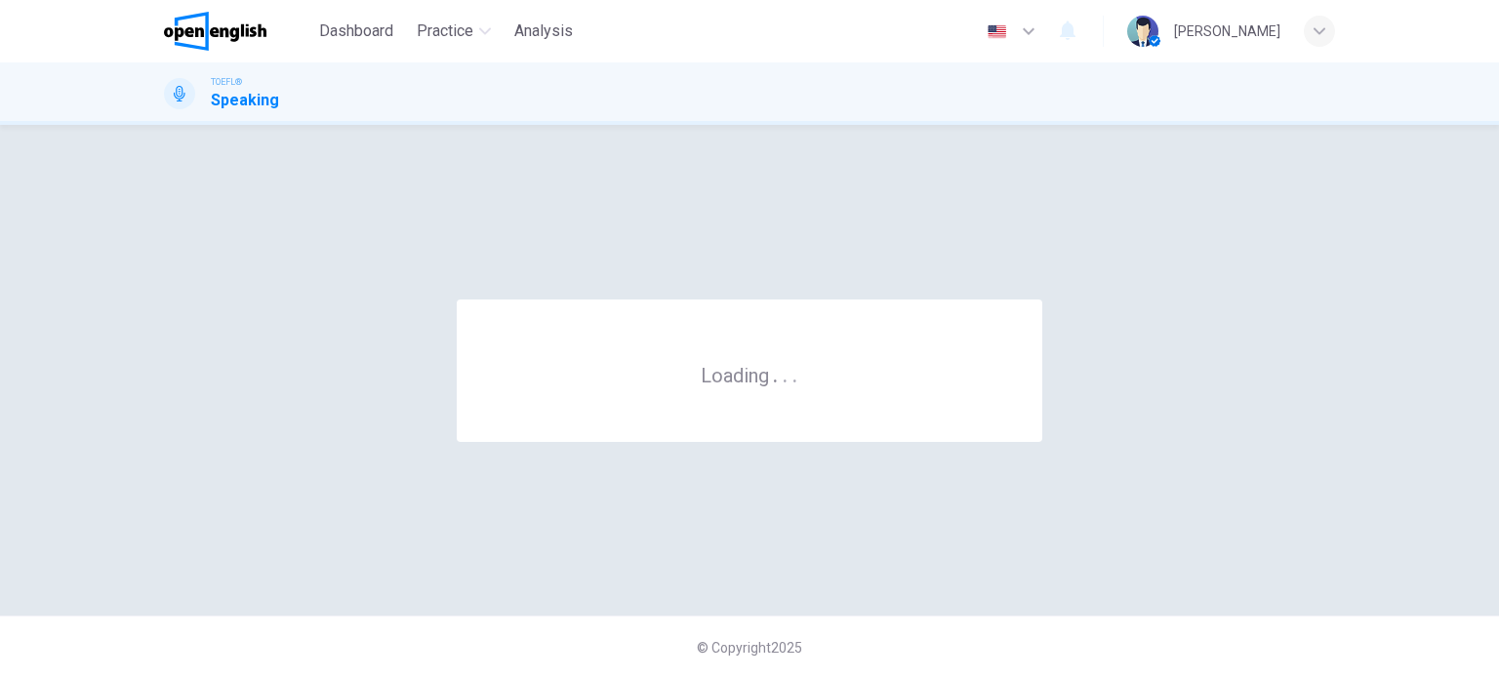
scroll to position [0, 0]
